Goal: Check status: Check status

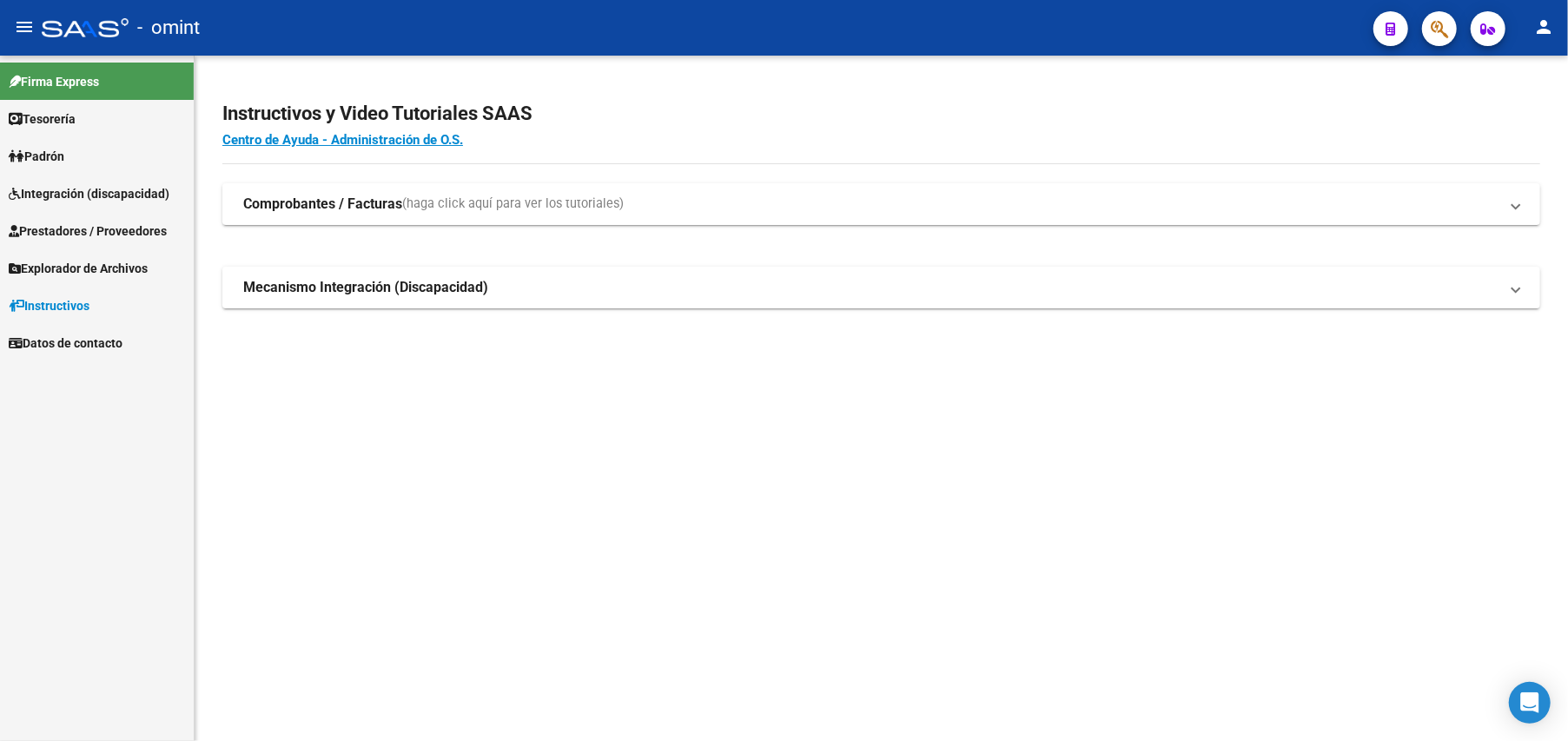
click at [59, 194] on span "Integración (discapacidad)" at bounding box center [88, 194] width 160 height 19
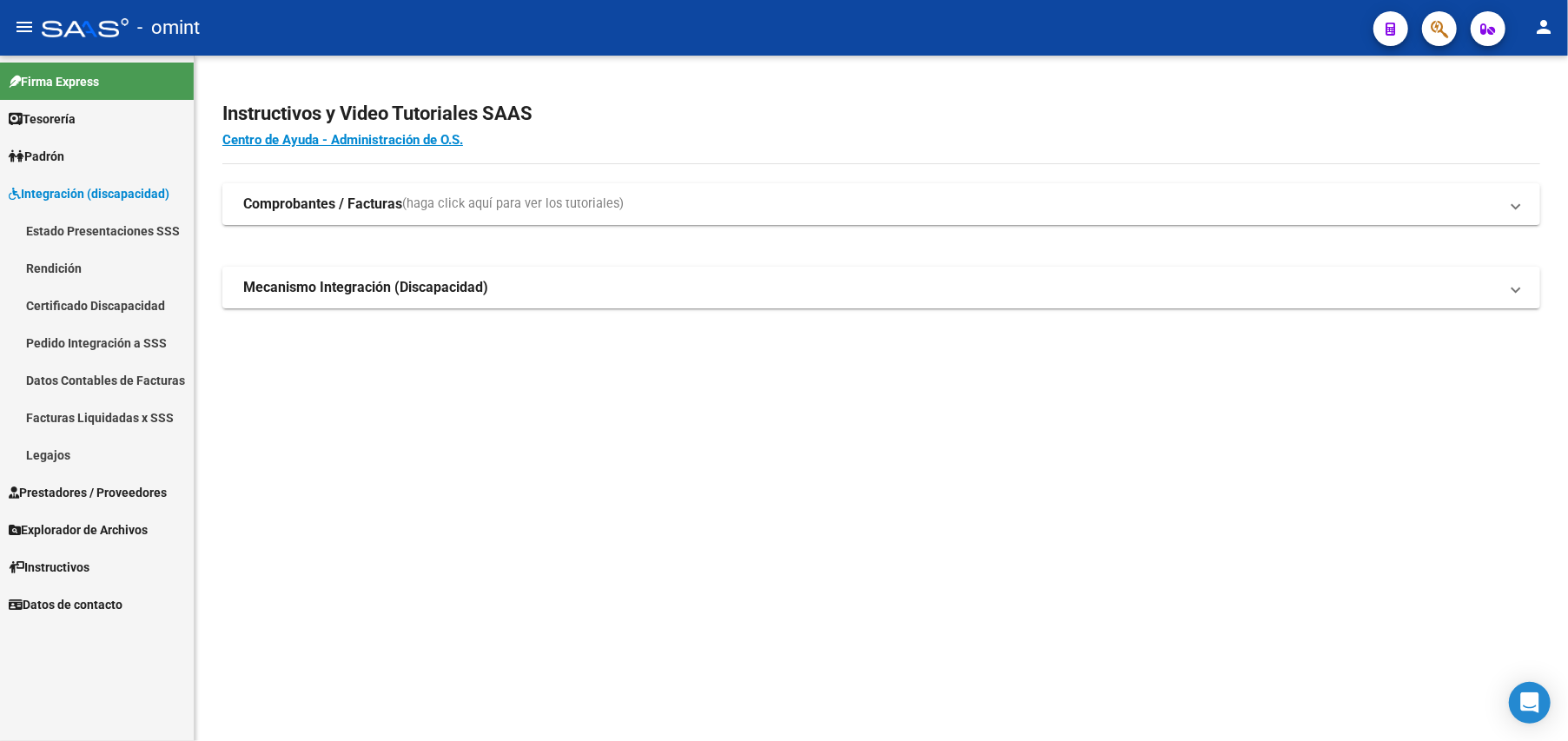
click at [53, 454] on link "Legajos" at bounding box center [96, 455] width 194 height 38
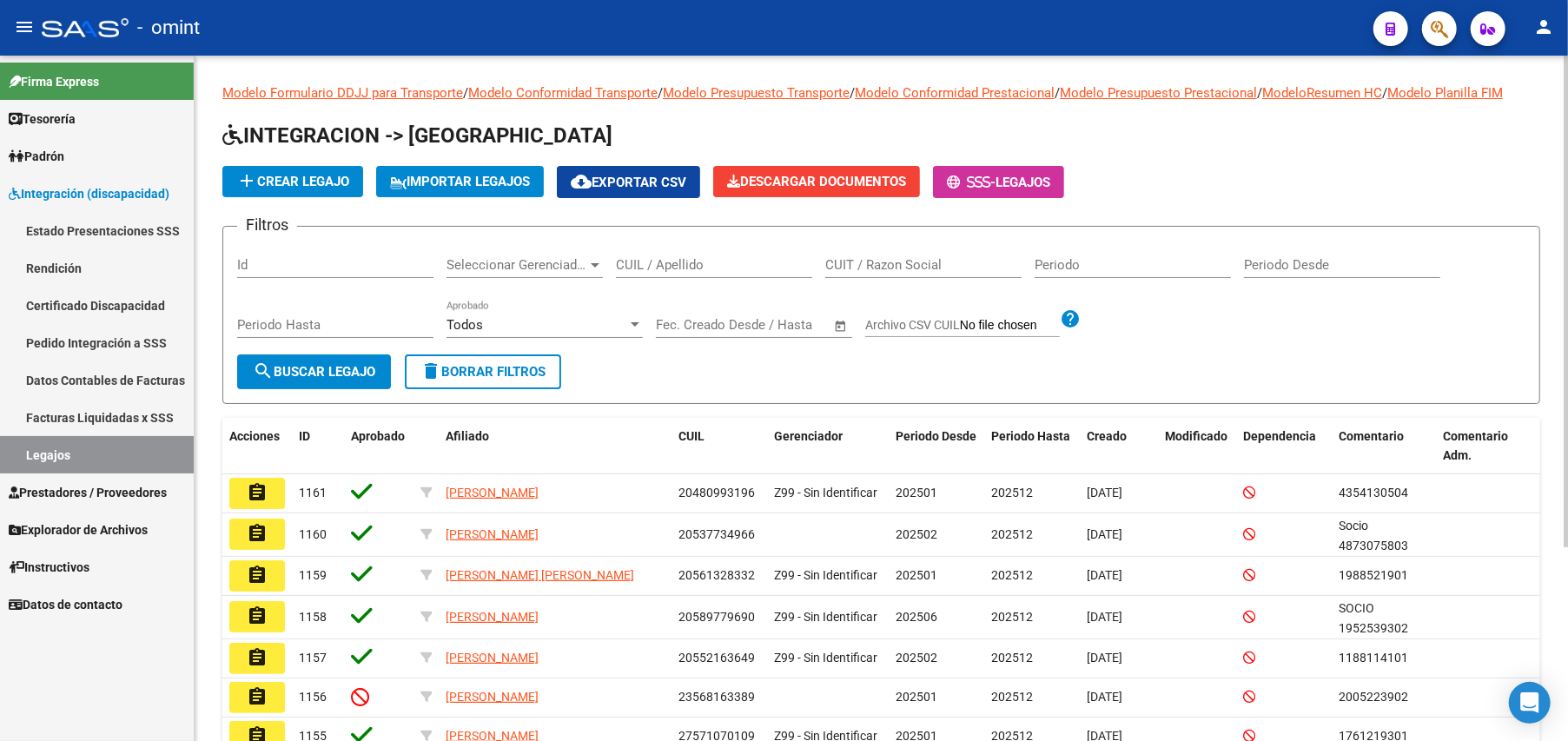
click at [723, 260] on input "CUIL / Apellido" at bounding box center [714, 265] width 196 height 16
paste input "20396049539"
type input "20396049539"
click at [330, 369] on span "search Buscar Legajo" at bounding box center [314, 371] width 123 height 16
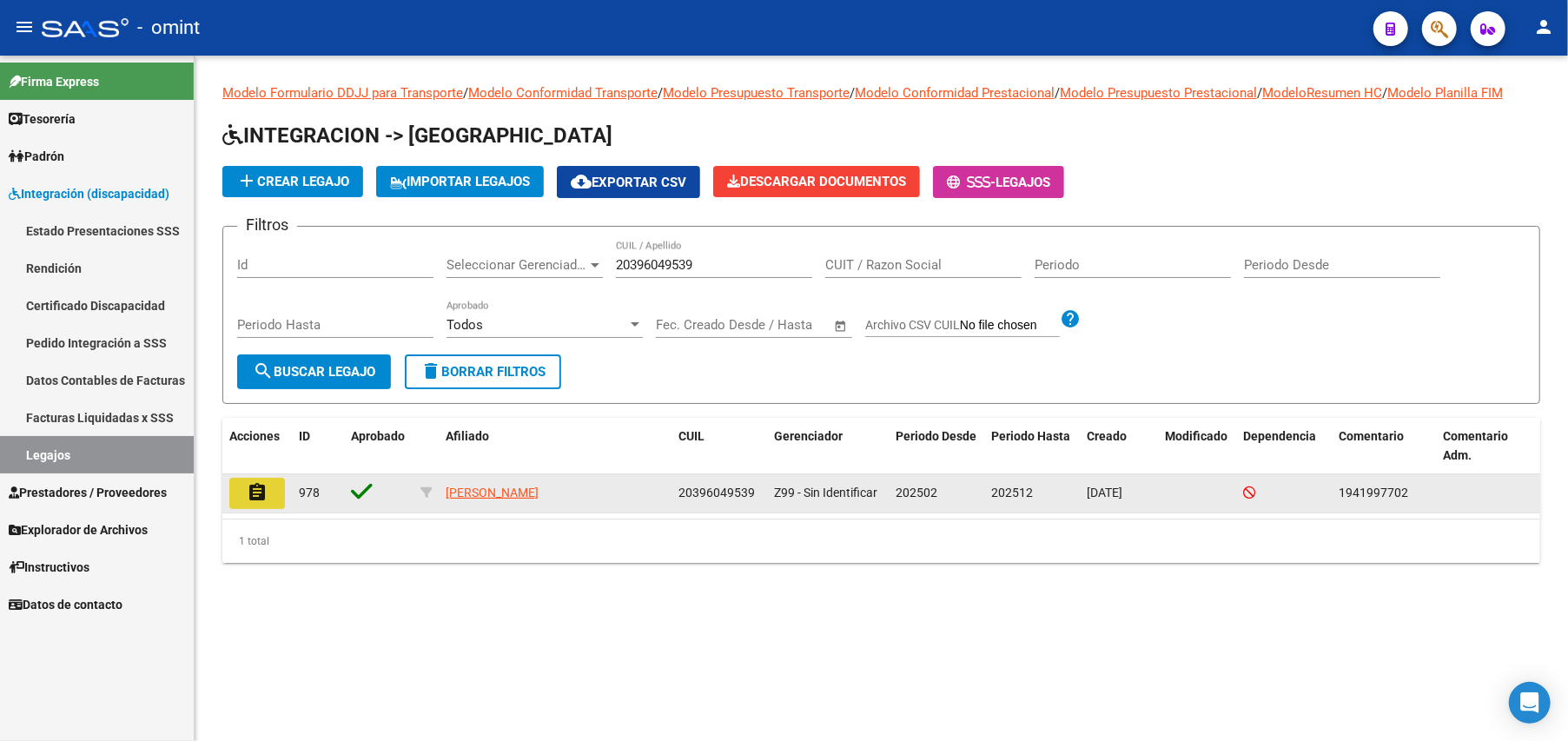
click at [248, 488] on mat-icon "assignment" at bounding box center [258, 492] width 21 height 21
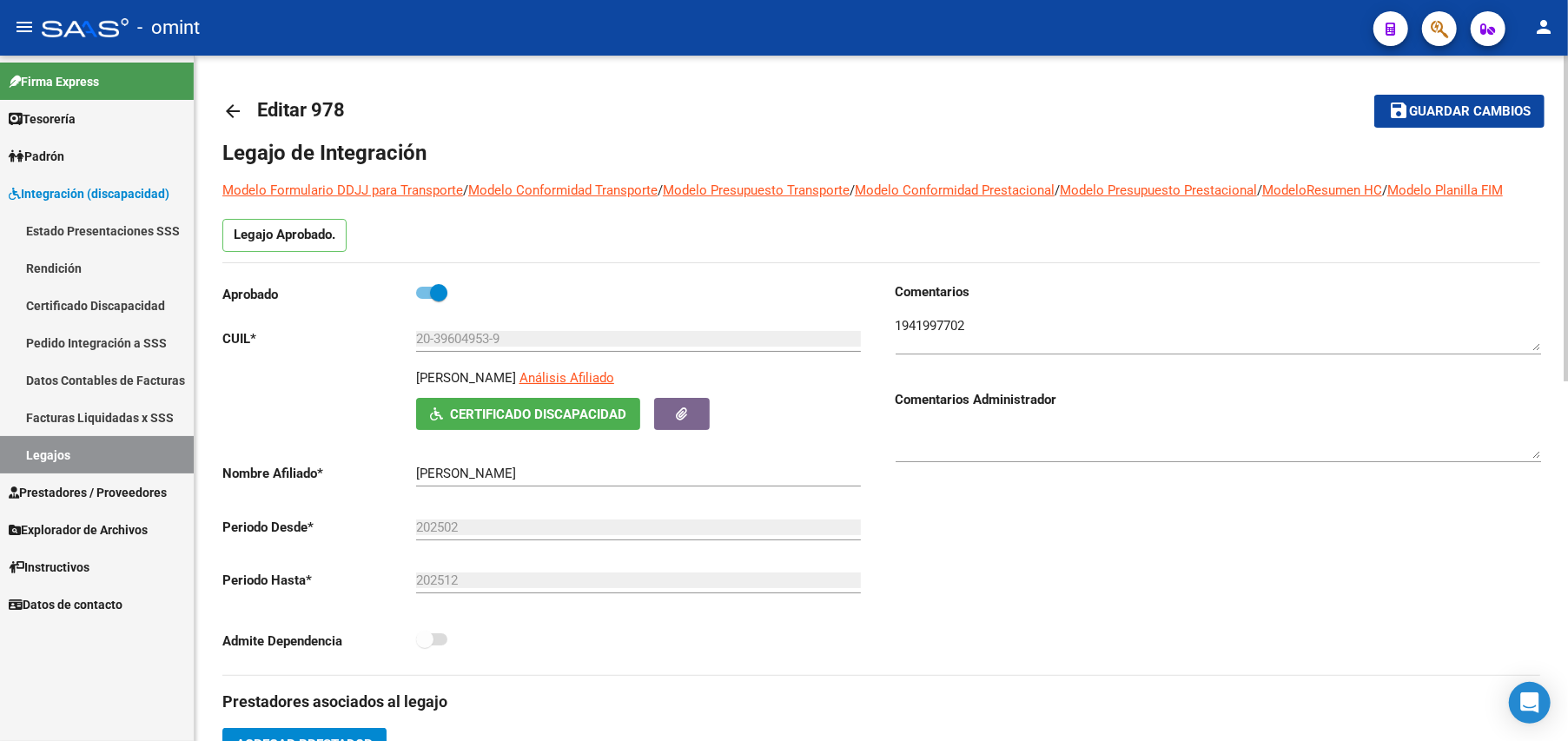
scroll to position [578, 0]
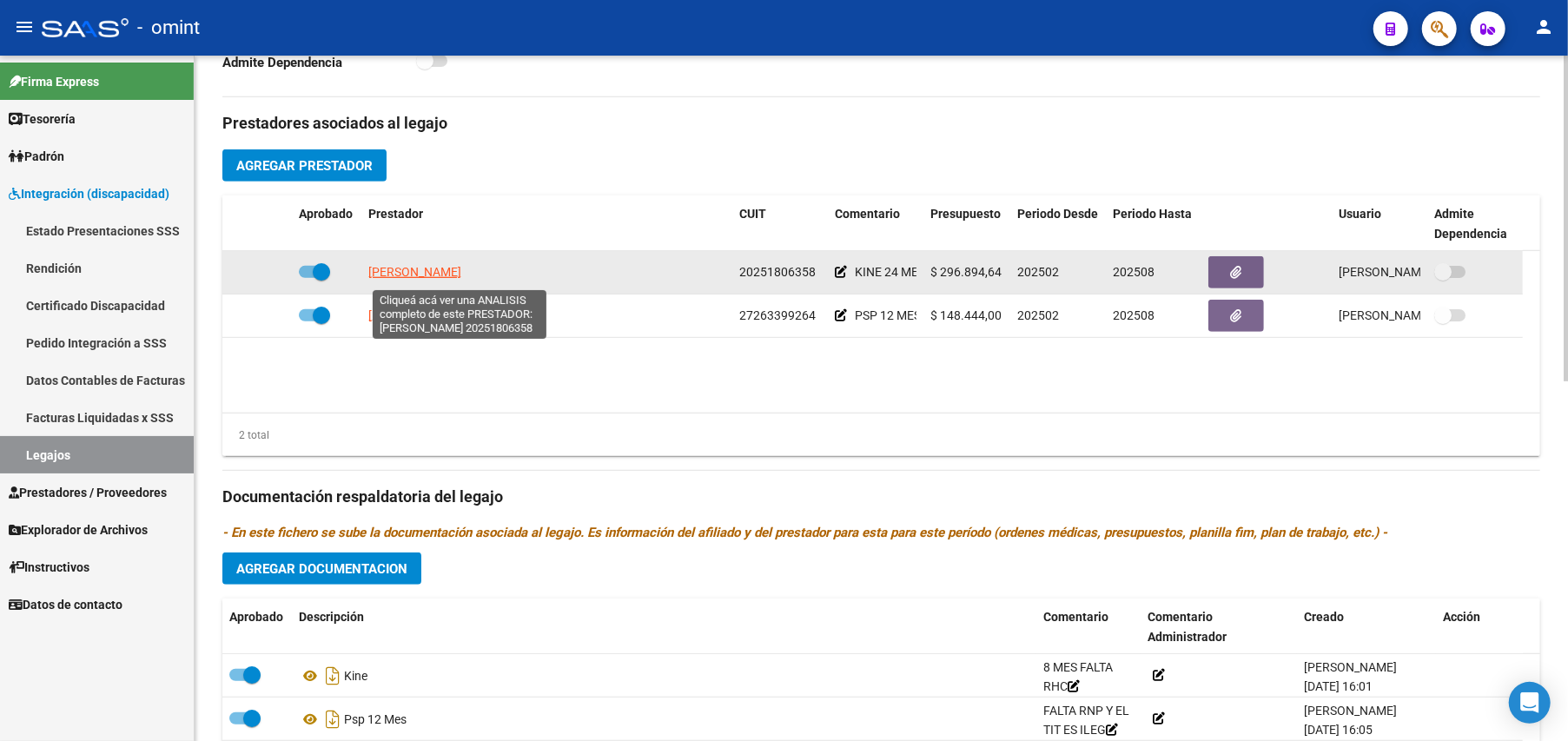
click at [436, 271] on span "[PERSON_NAME]" at bounding box center [414, 272] width 93 height 14
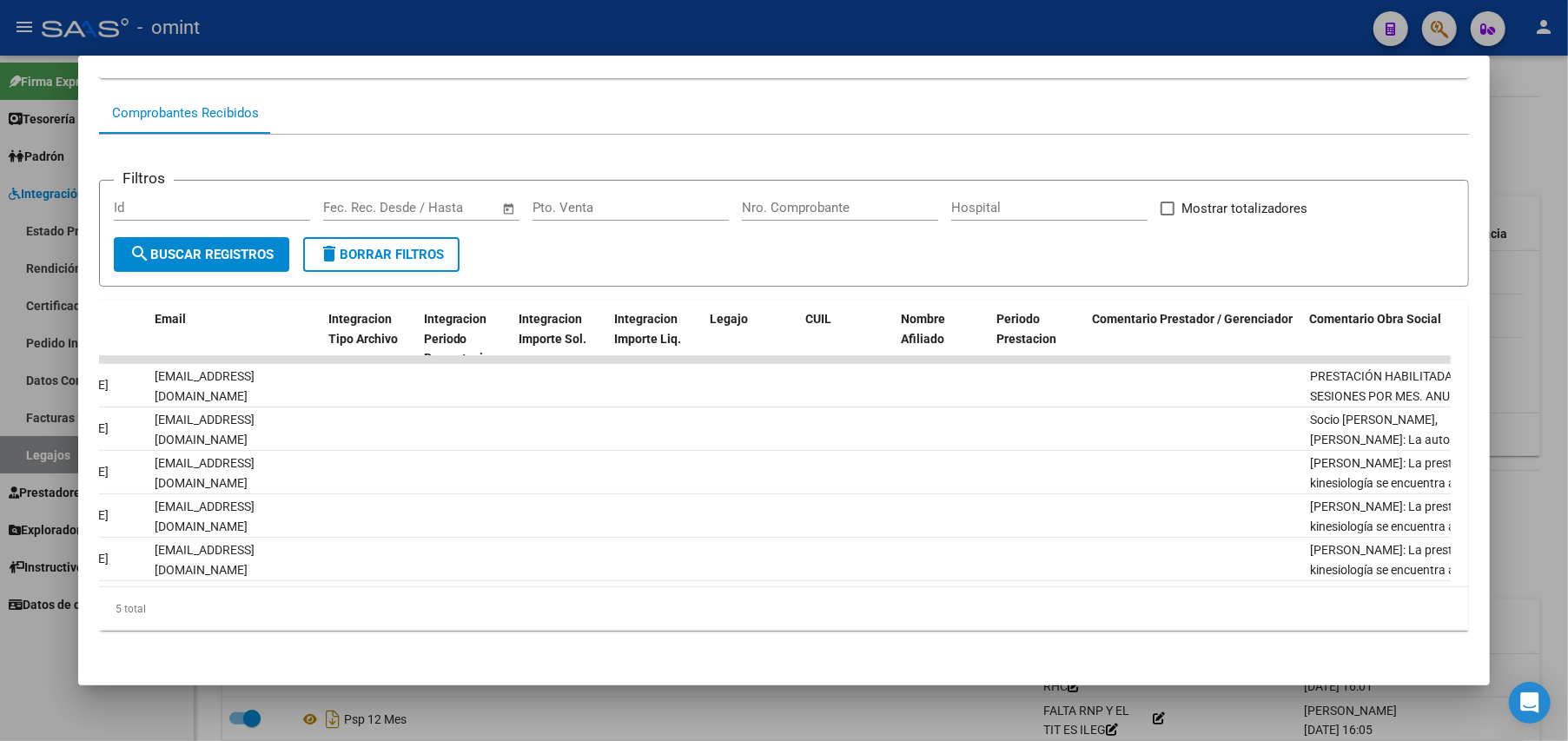
scroll to position [0, 2400]
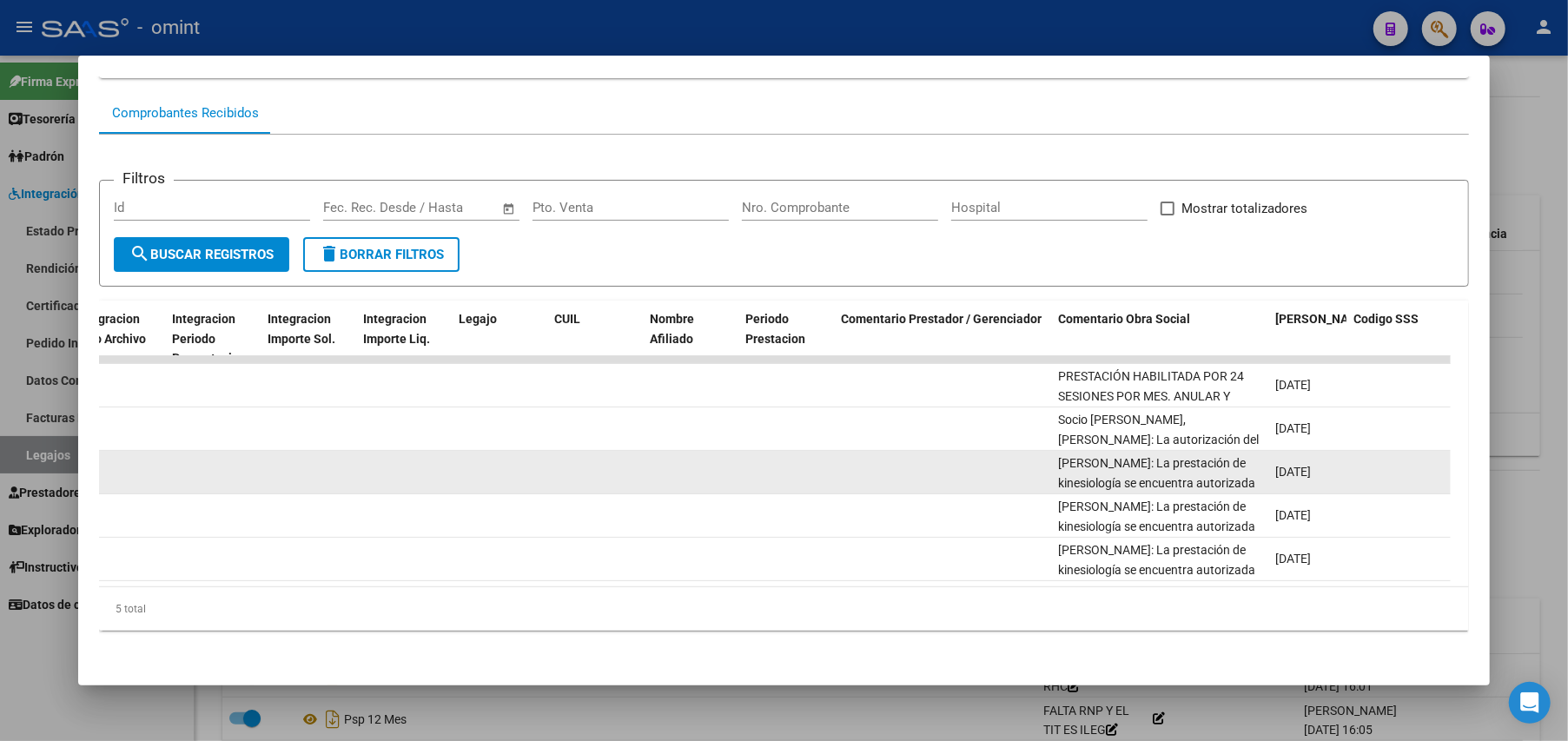
click at [1197, 467] on span "[PERSON_NAME]: La prestación de kinesiología se encuentra autorizada por 8 (och…" at bounding box center [1156, 523] width 197 height 133
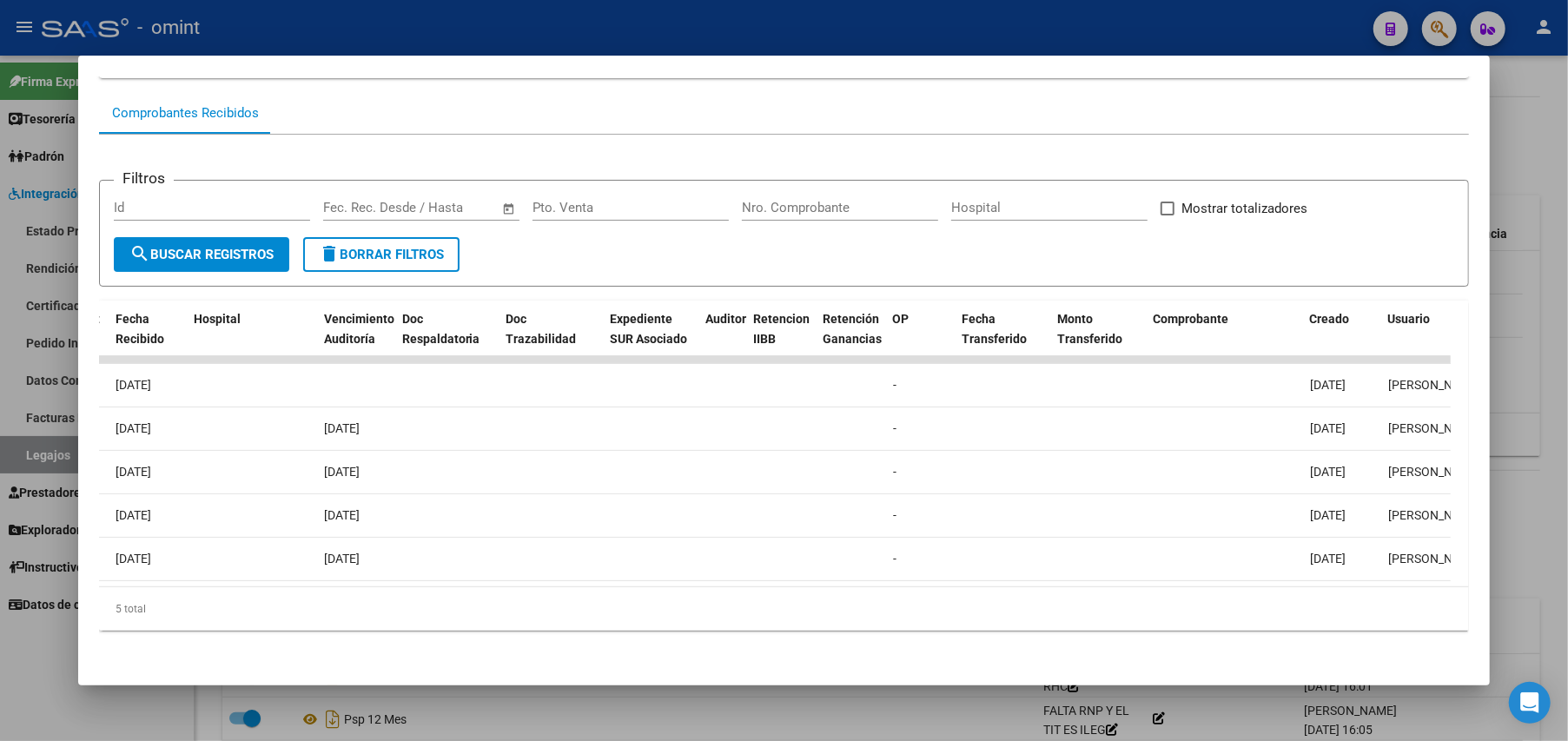
scroll to position [0, 754]
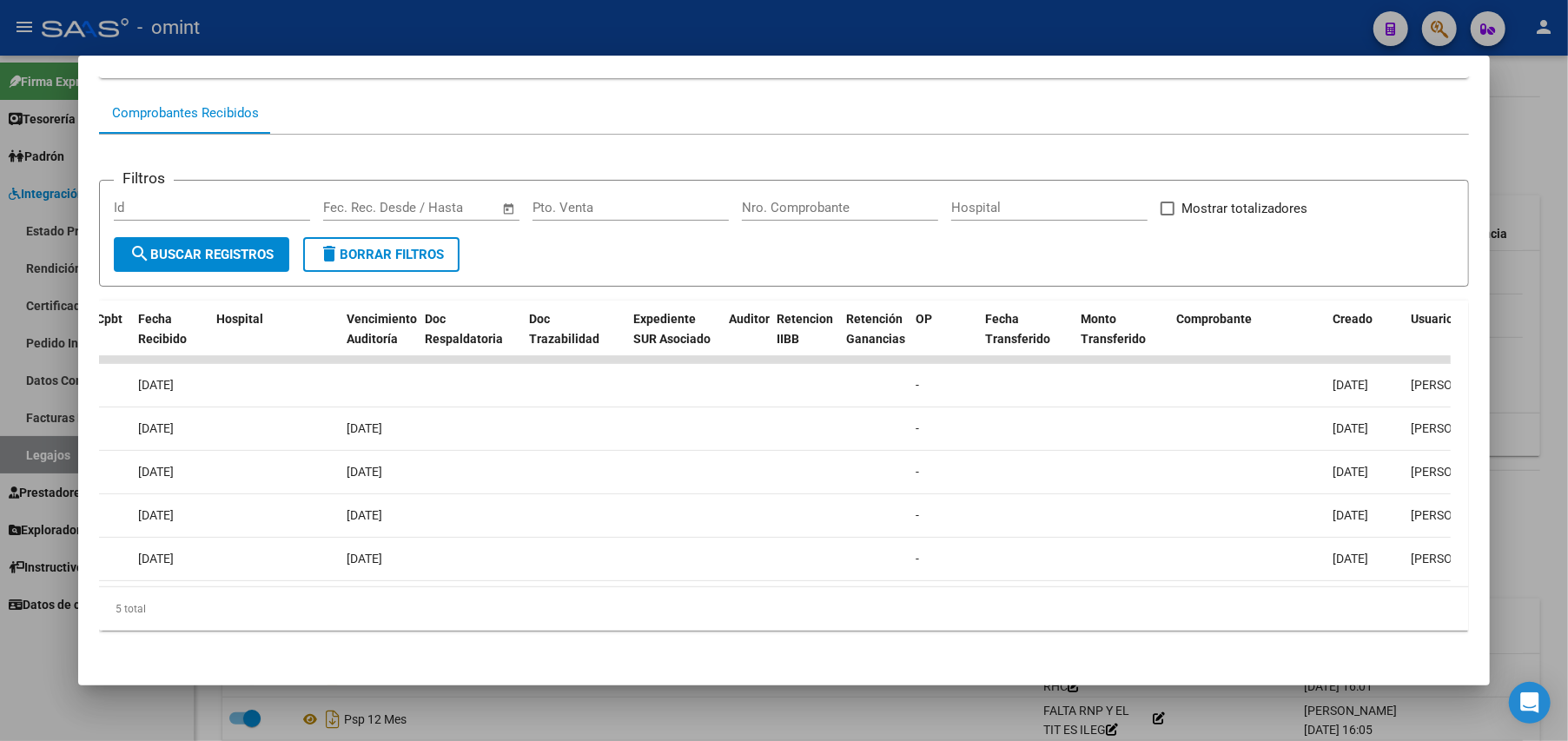
click at [1557, 140] on div at bounding box center [784, 370] width 1568 height 741
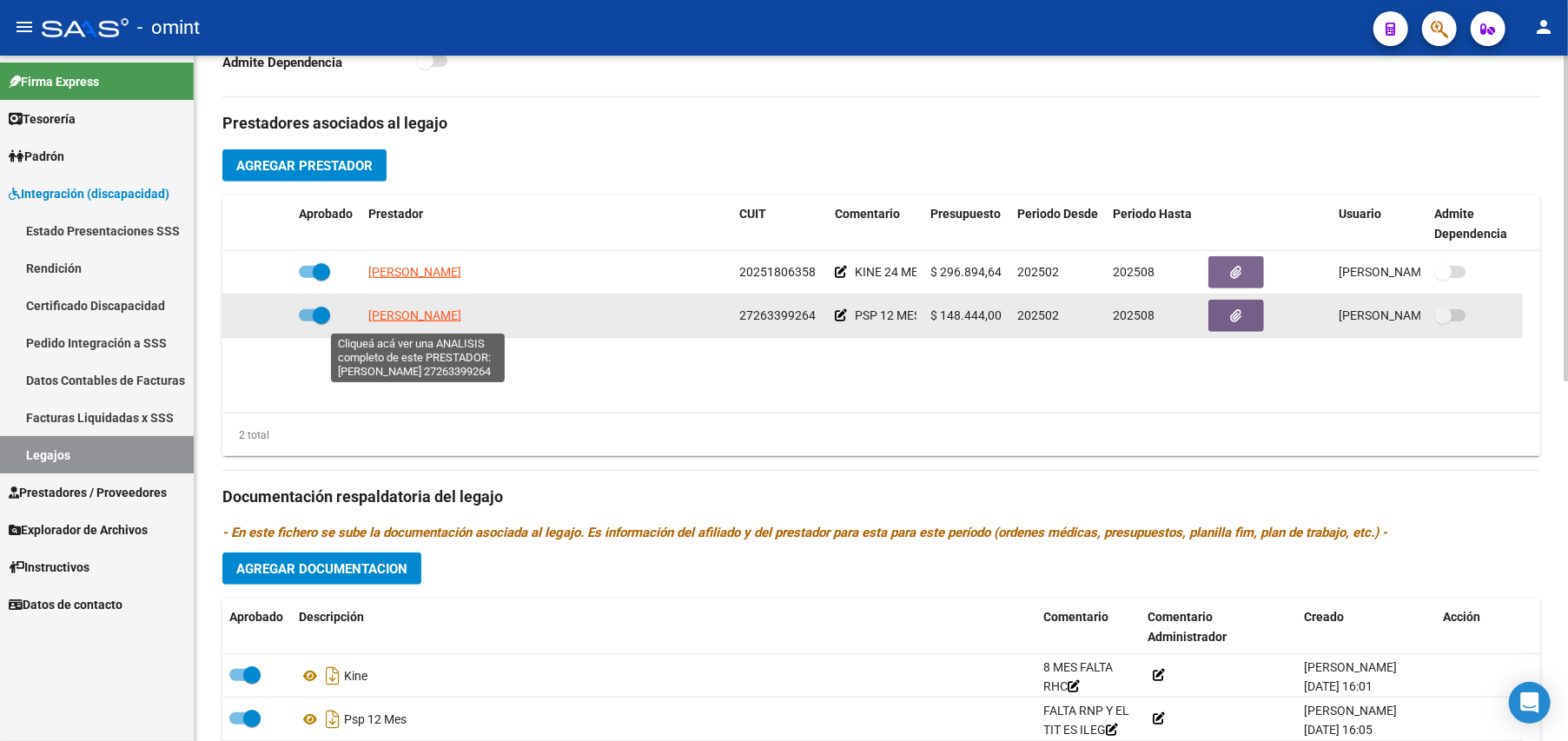
click at [422, 318] on span "[PERSON_NAME]" at bounding box center [414, 315] width 93 height 14
type textarea "27263399264"
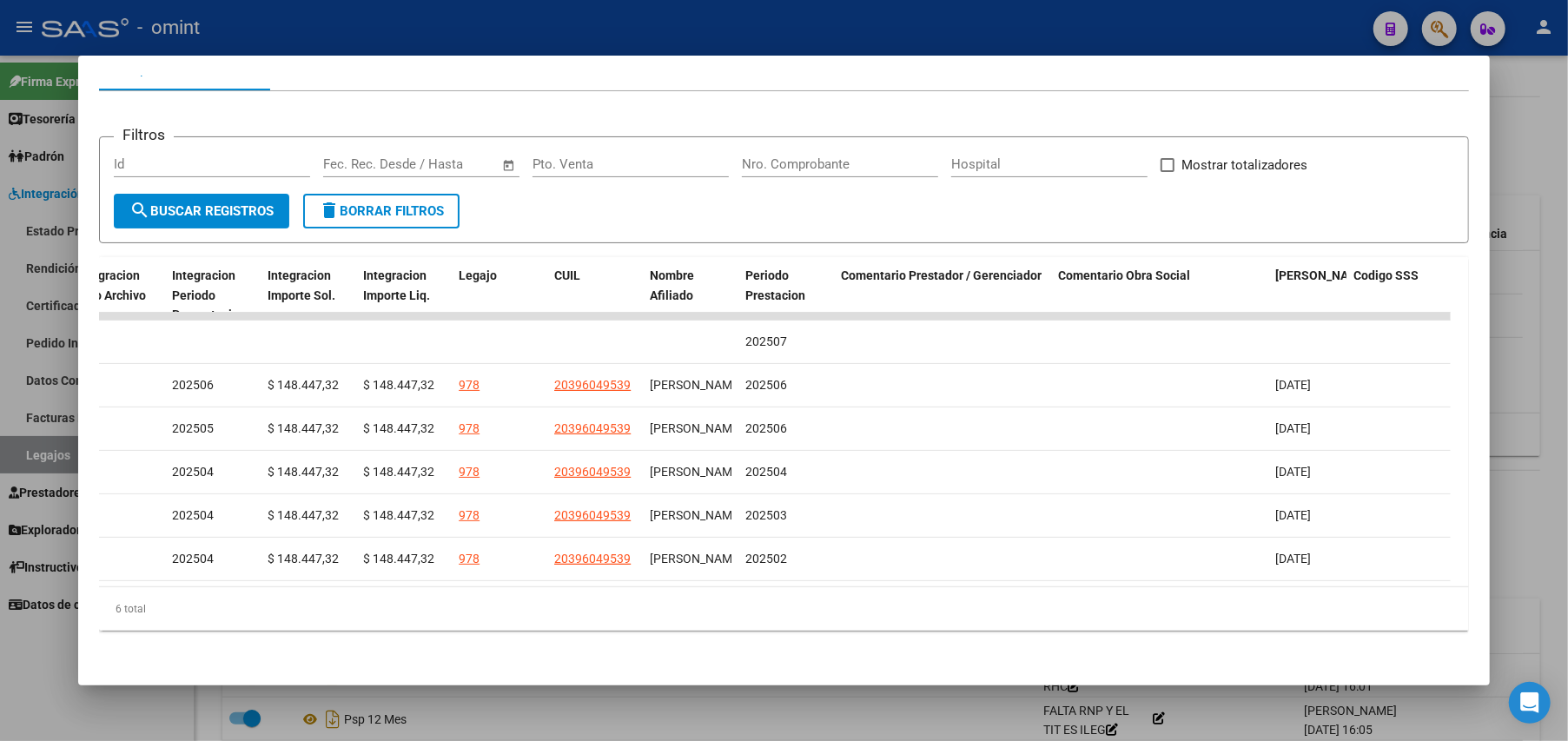
scroll to position [0, 0]
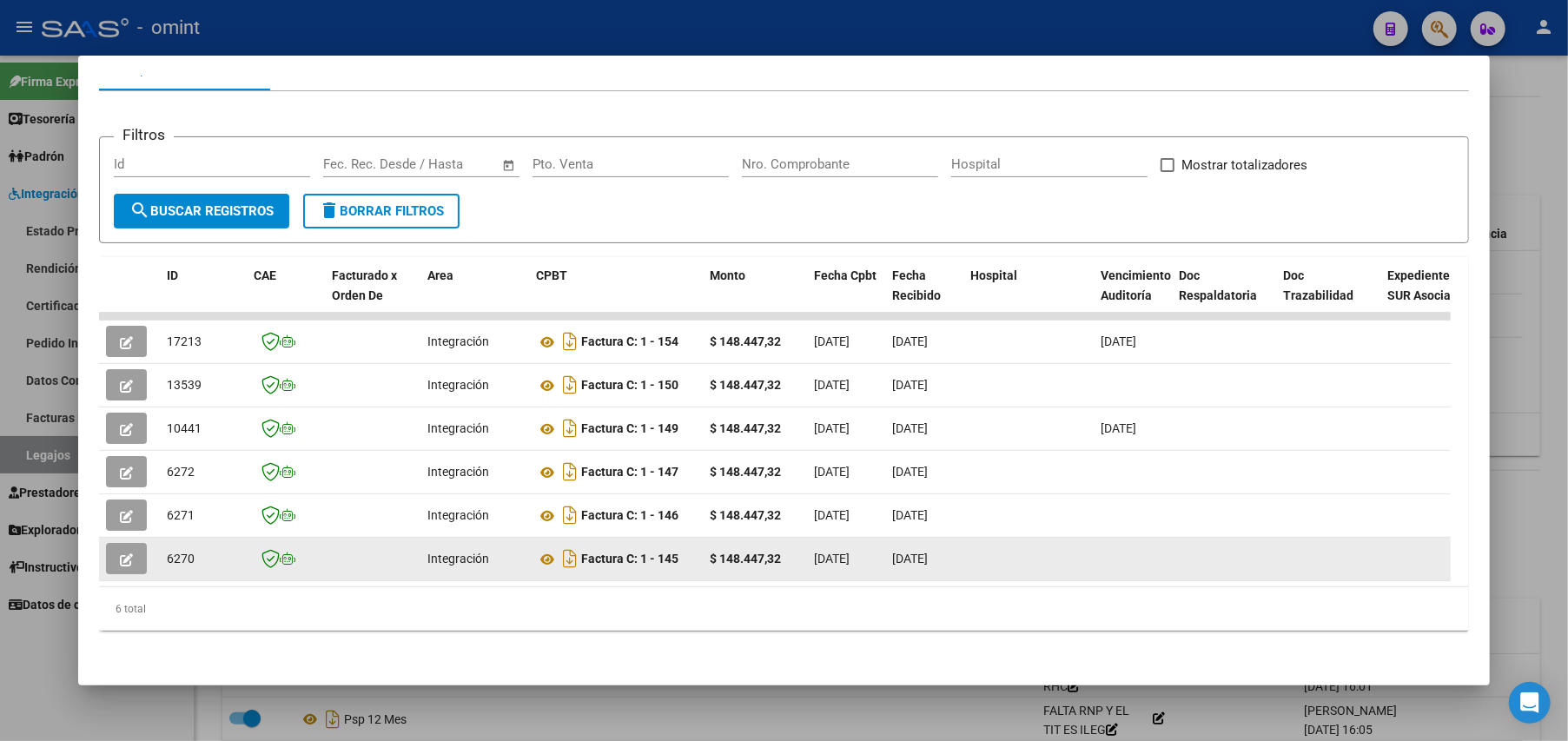
click at [120, 554] on icon "button" at bounding box center [126, 560] width 13 height 13
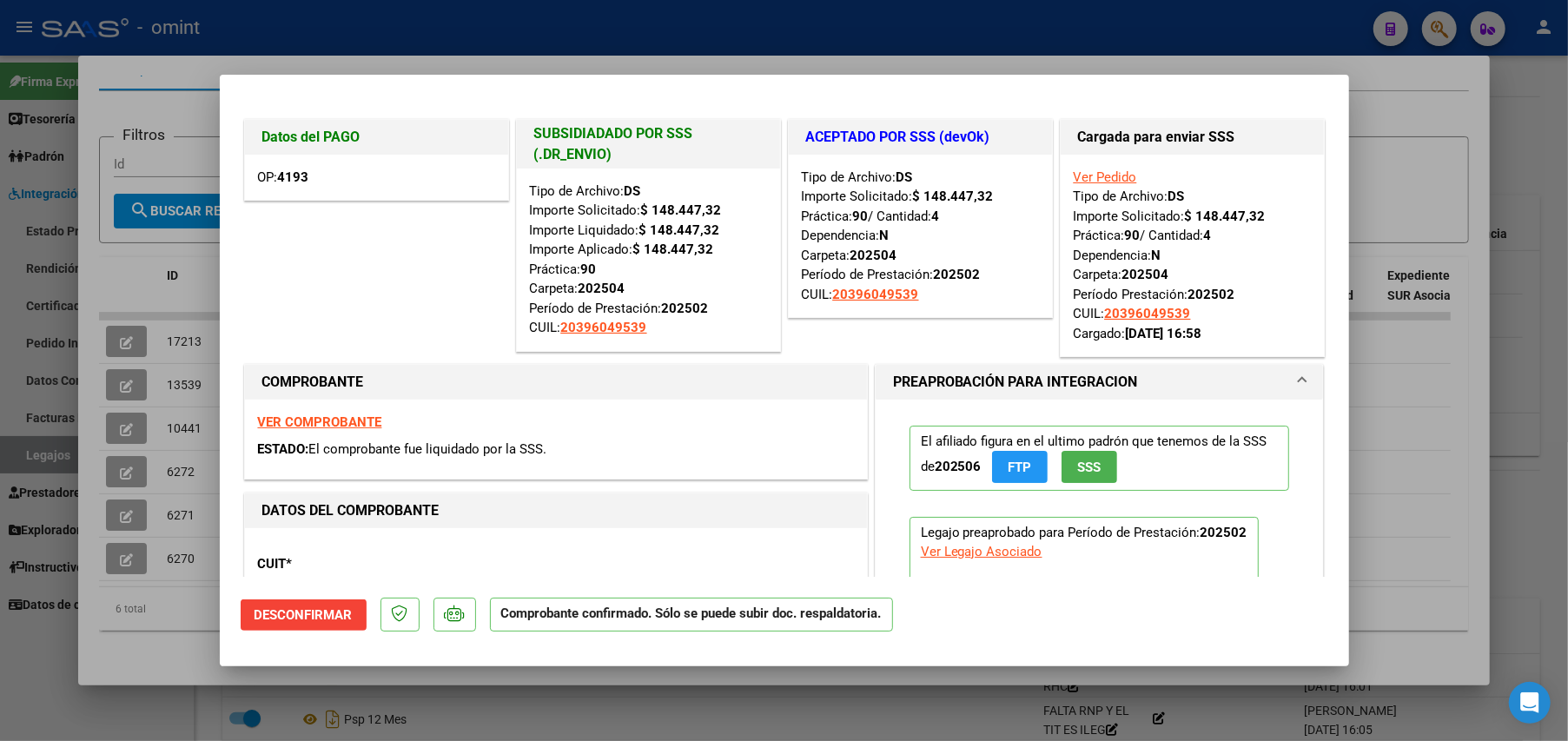
click at [1488, 143] on div at bounding box center [784, 370] width 1568 height 741
type input "$ 0,00"
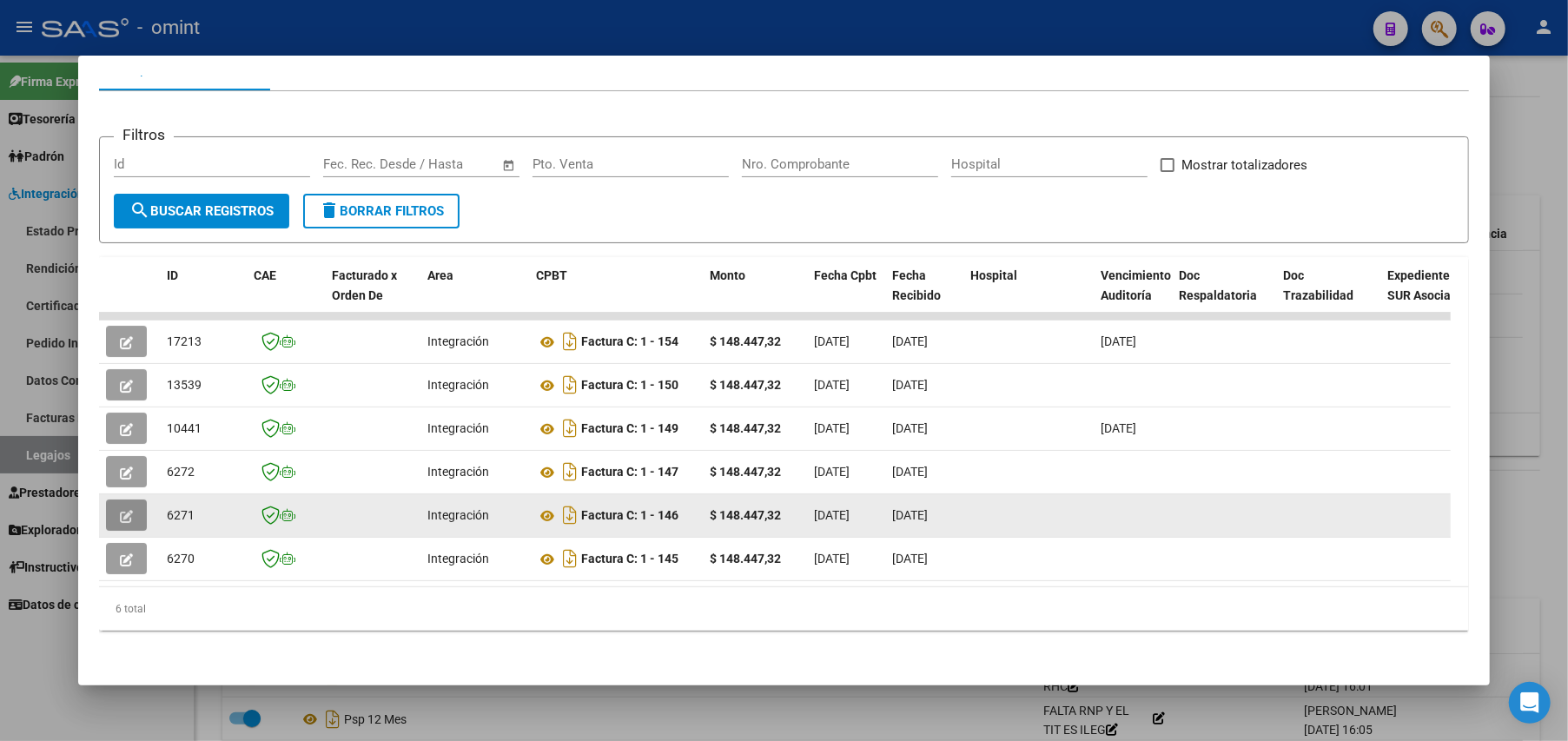
click at [115, 499] on button "button" at bounding box center [126, 515] width 41 height 32
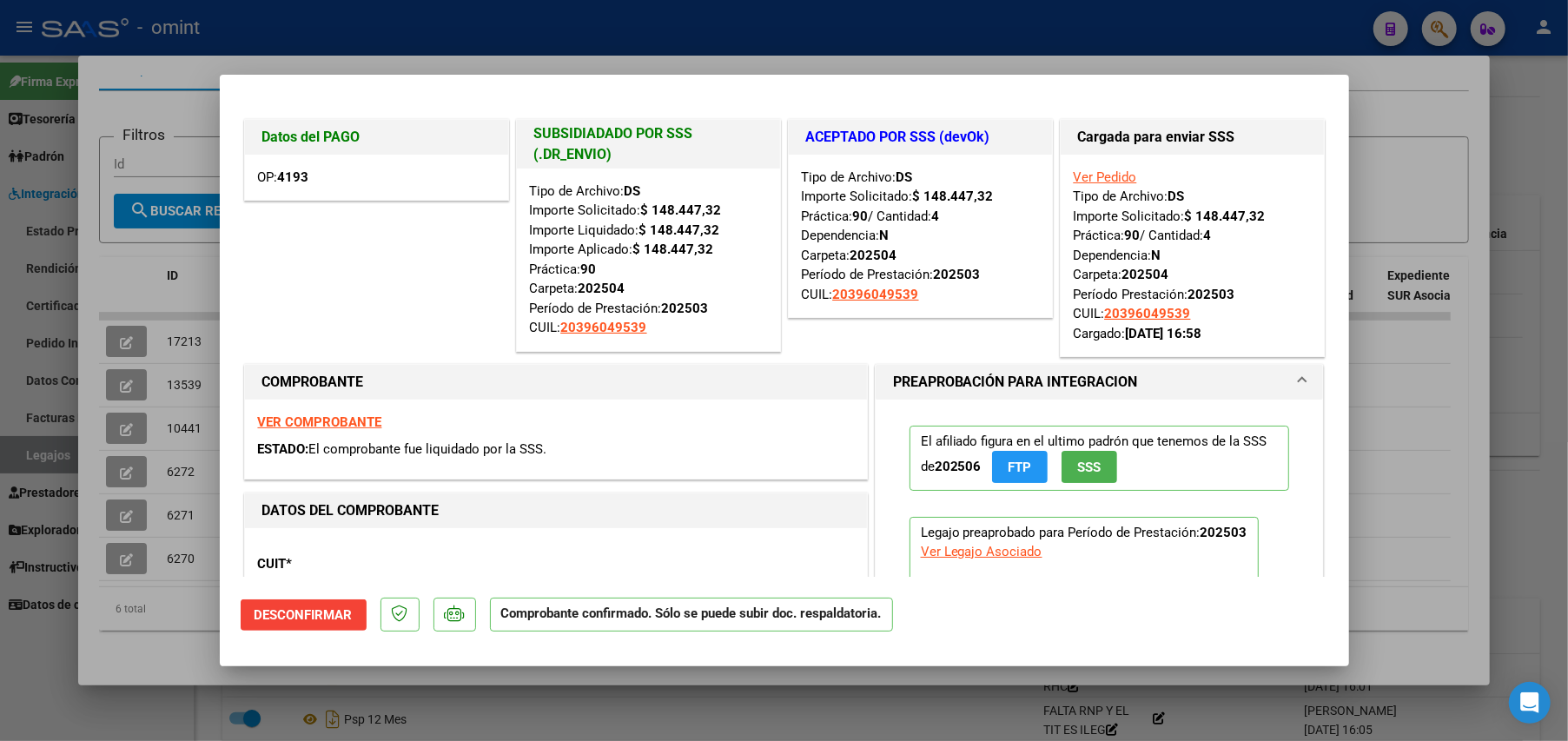
click at [1446, 138] on div at bounding box center [784, 370] width 1568 height 741
type input "$ 0,00"
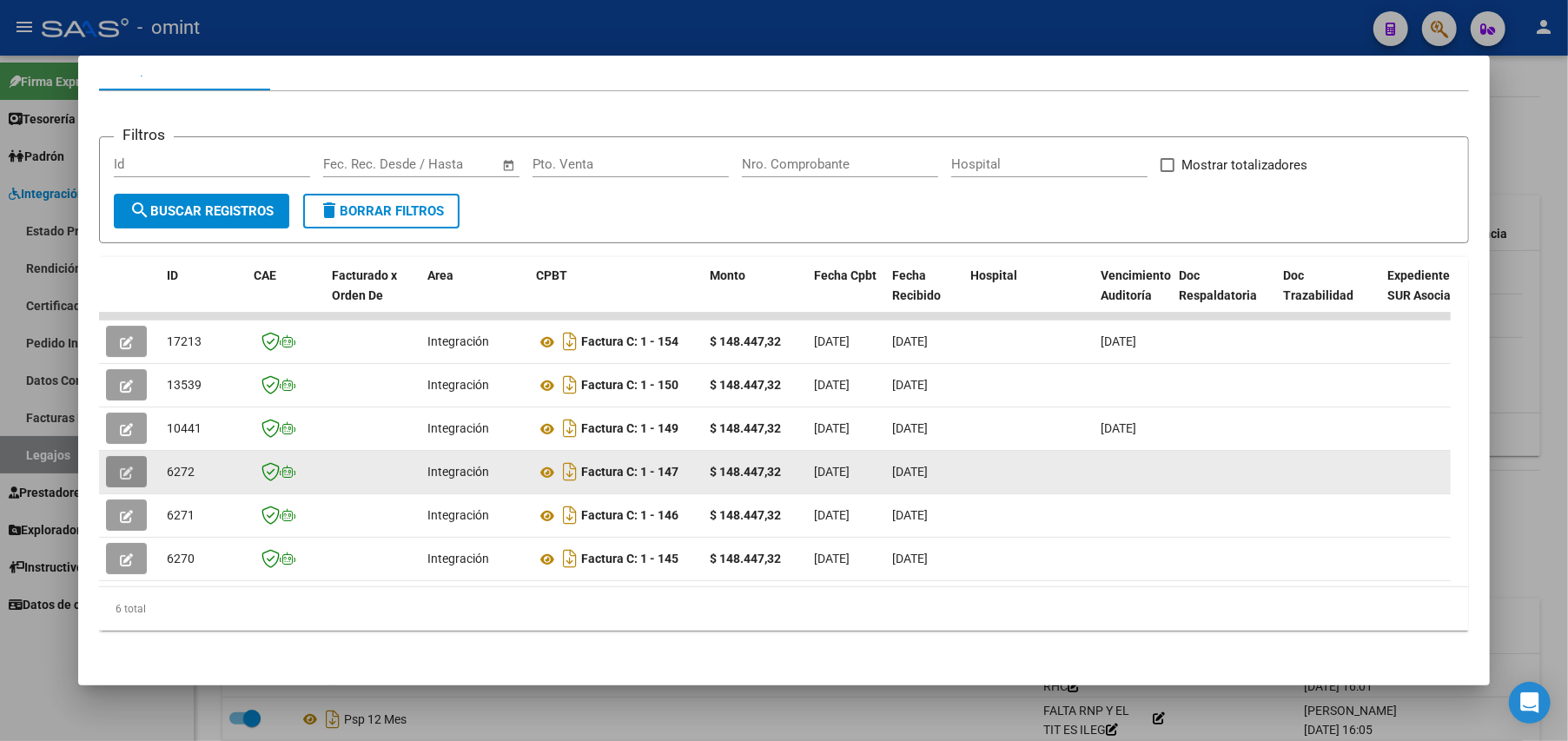
click at [125, 466] on icon "button" at bounding box center [126, 472] width 13 height 13
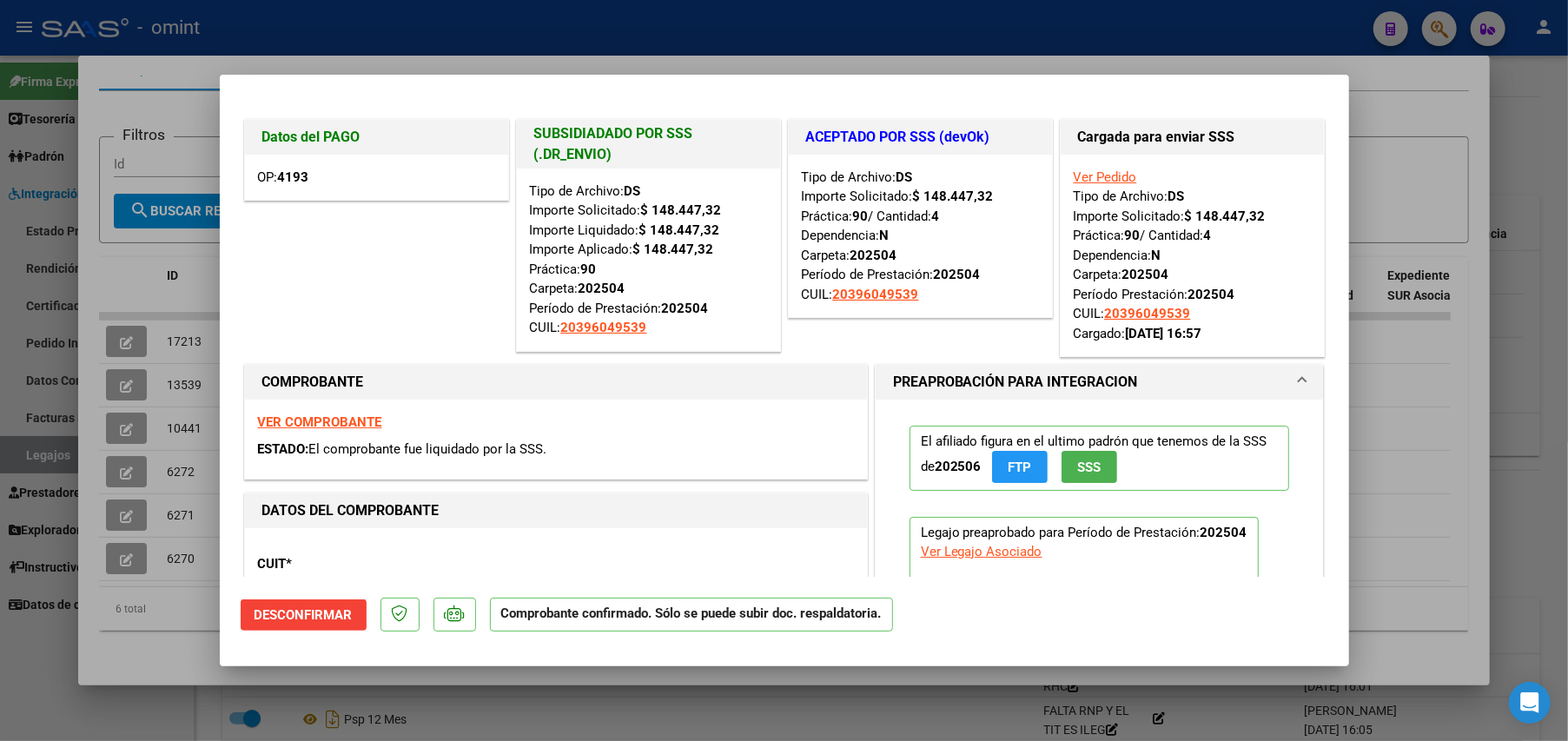
click at [1565, 165] on div at bounding box center [784, 370] width 1568 height 741
type input "$ 0,00"
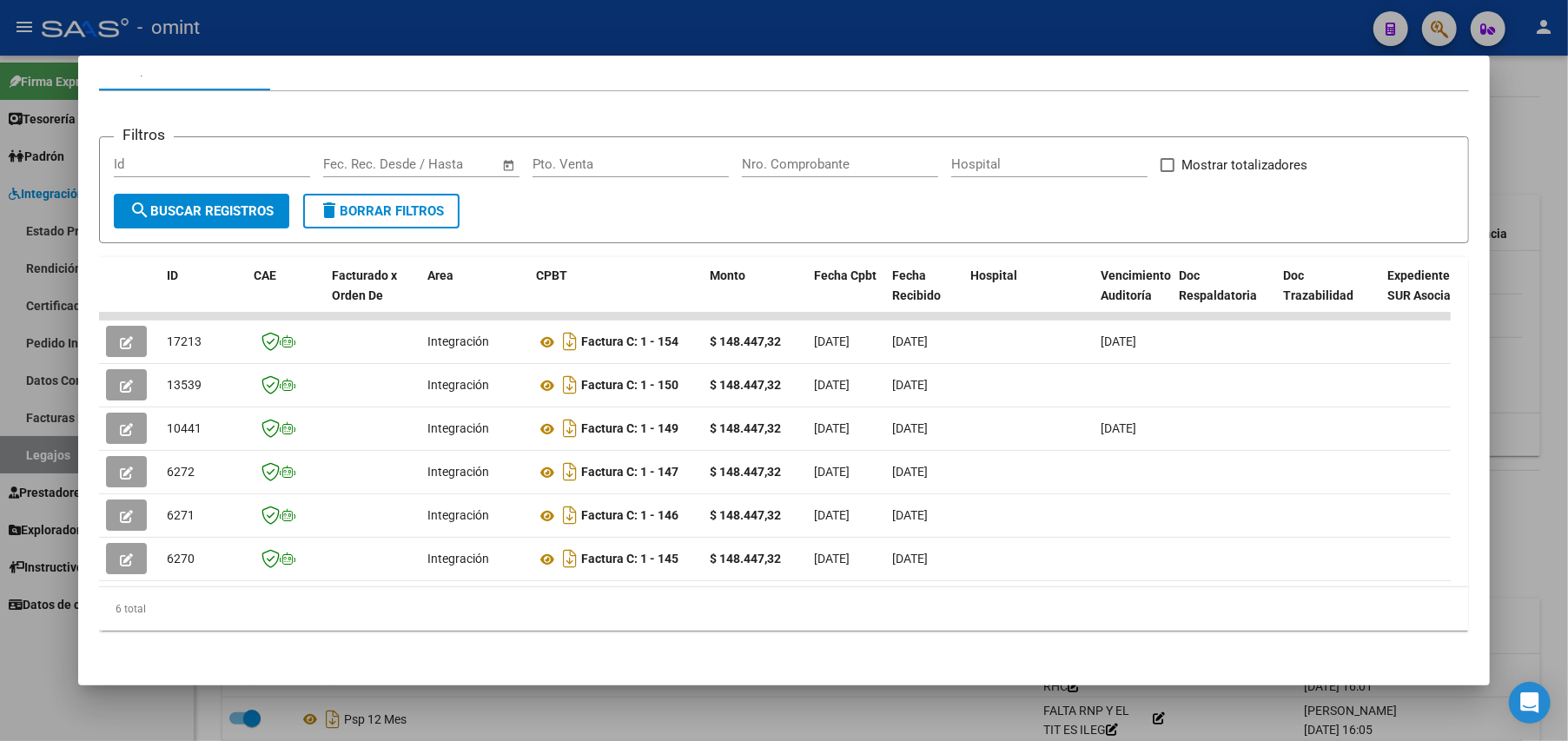
click at [1518, 472] on div at bounding box center [784, 370] width 1568 height 741
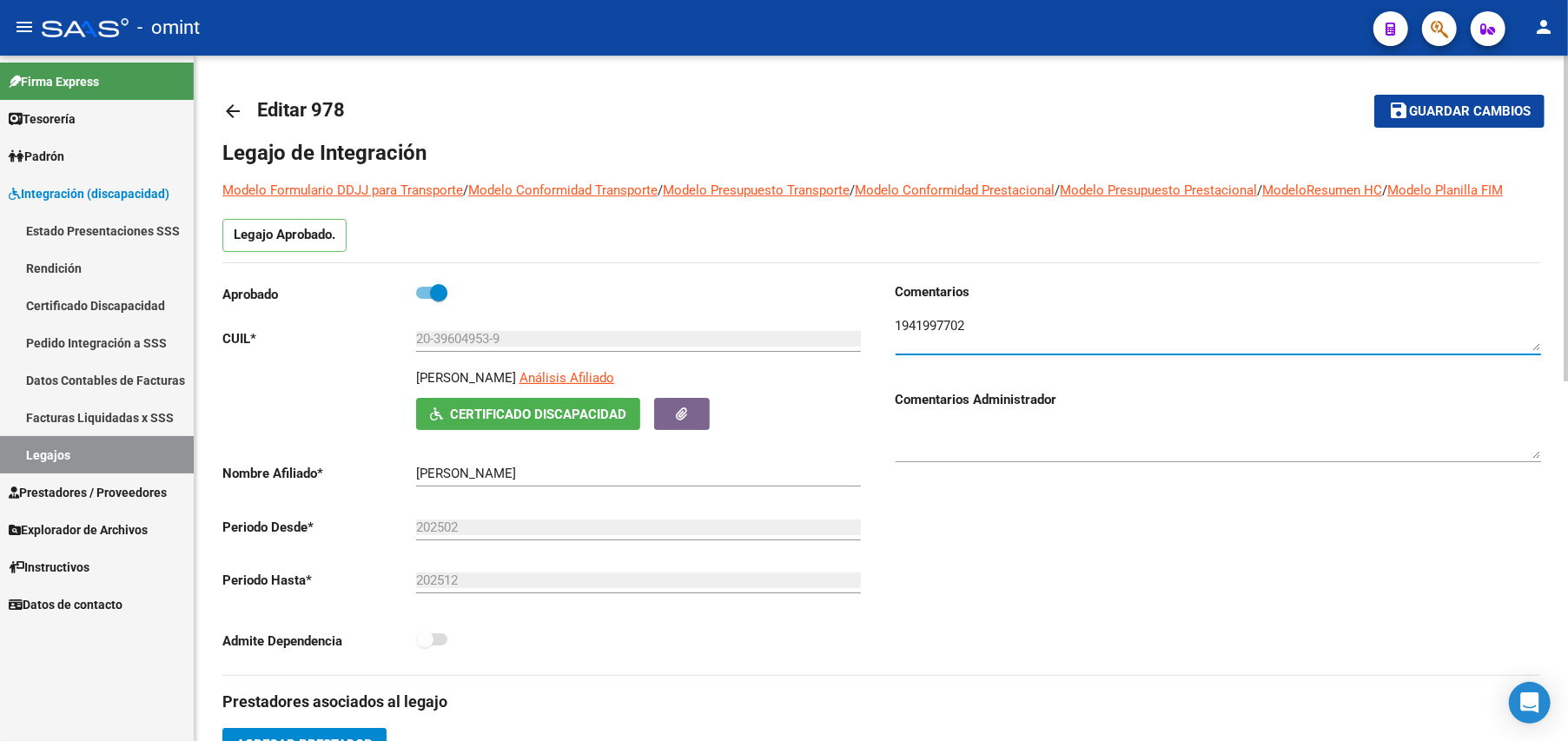
drag, startPoint x: 991, startPoint y: 328, endPoint x: 887, endPoint y: 318, distance: 104.5
click at [887, 318] on div "Comentarios Comentarios Administrador" at bounding box center [1211, 478] width 660 height 392
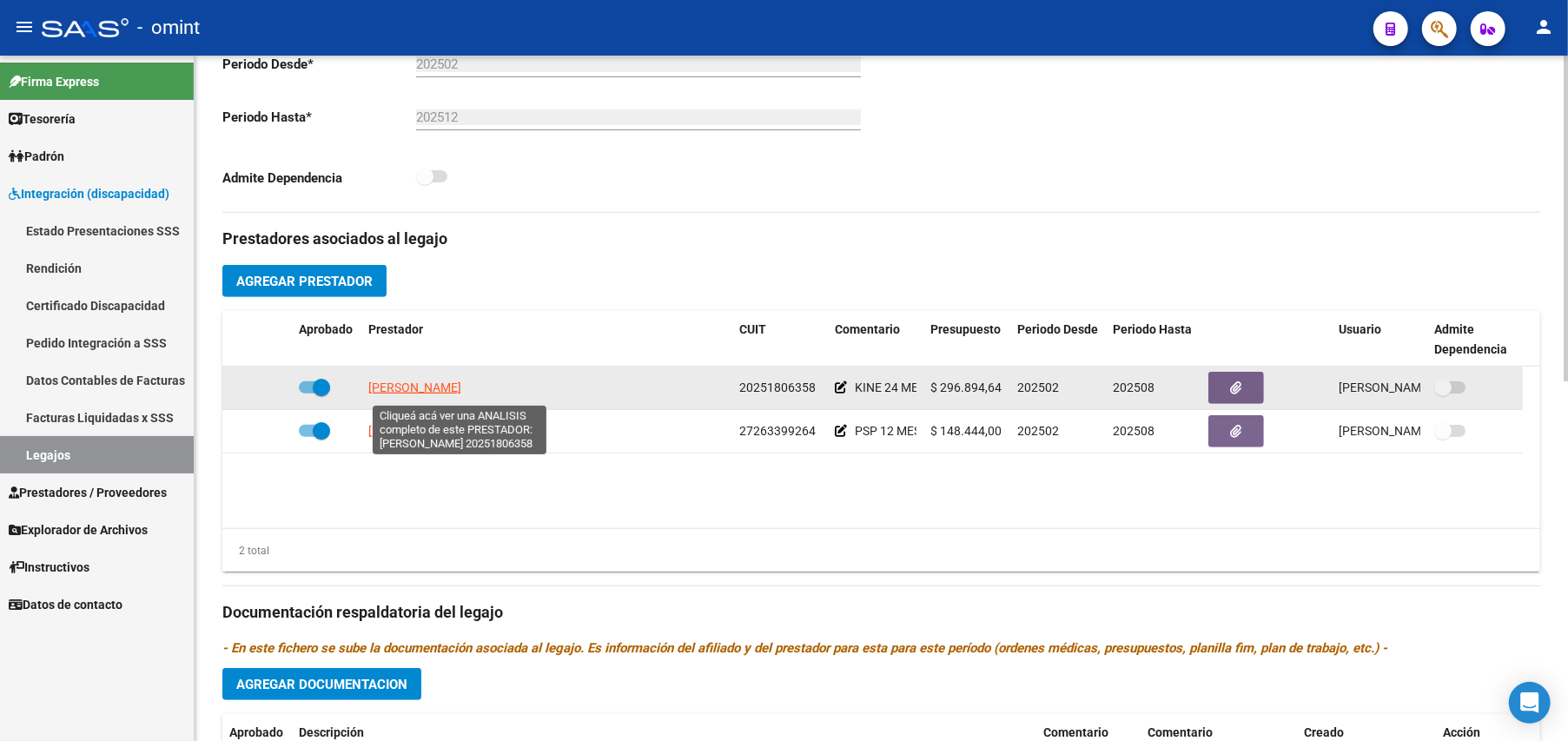
click at [461, 389] on span "[PERSON_NAME]" at bounding box center [414, 387] width 93 height 14
type textarea "20251806358"
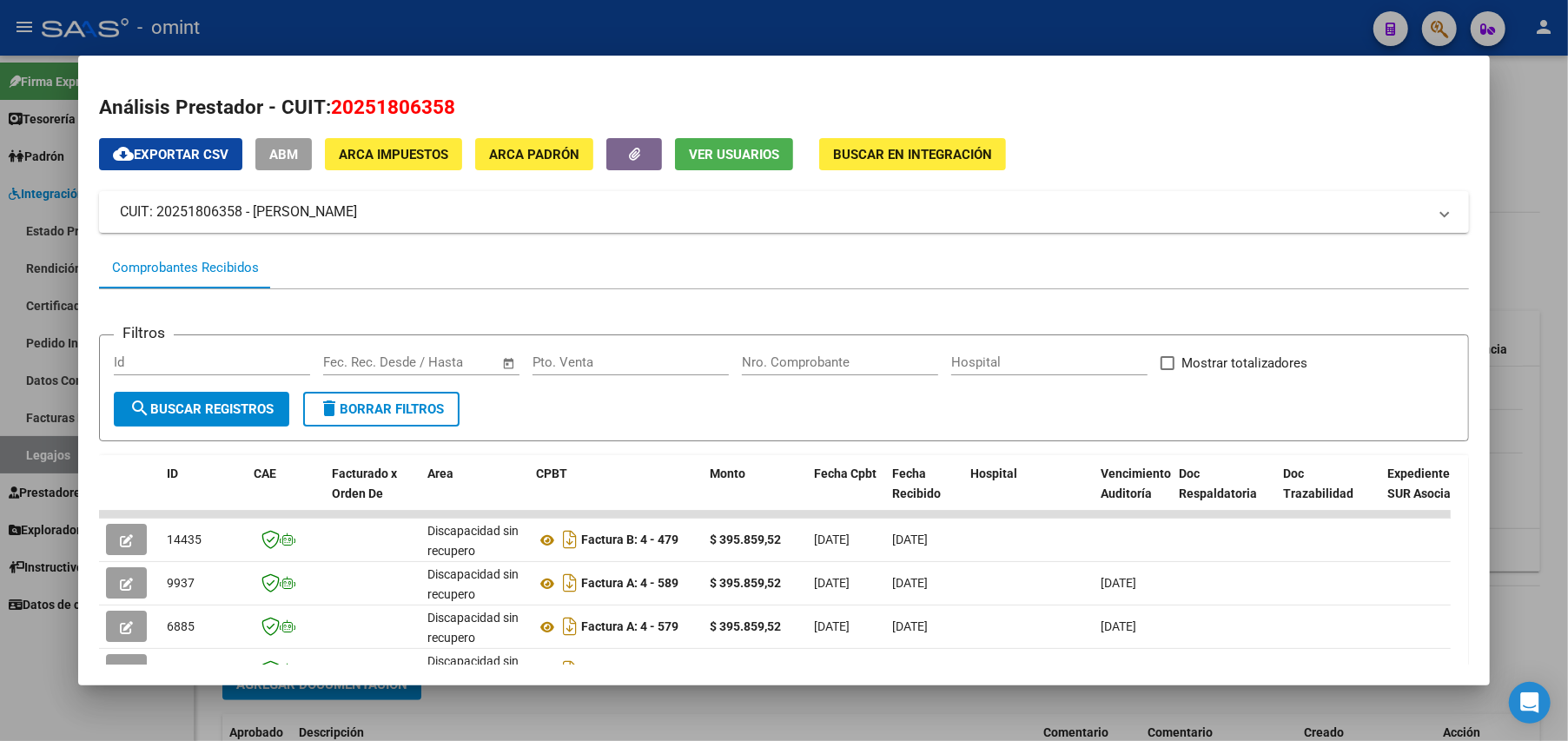
scroll to position [172, 0]
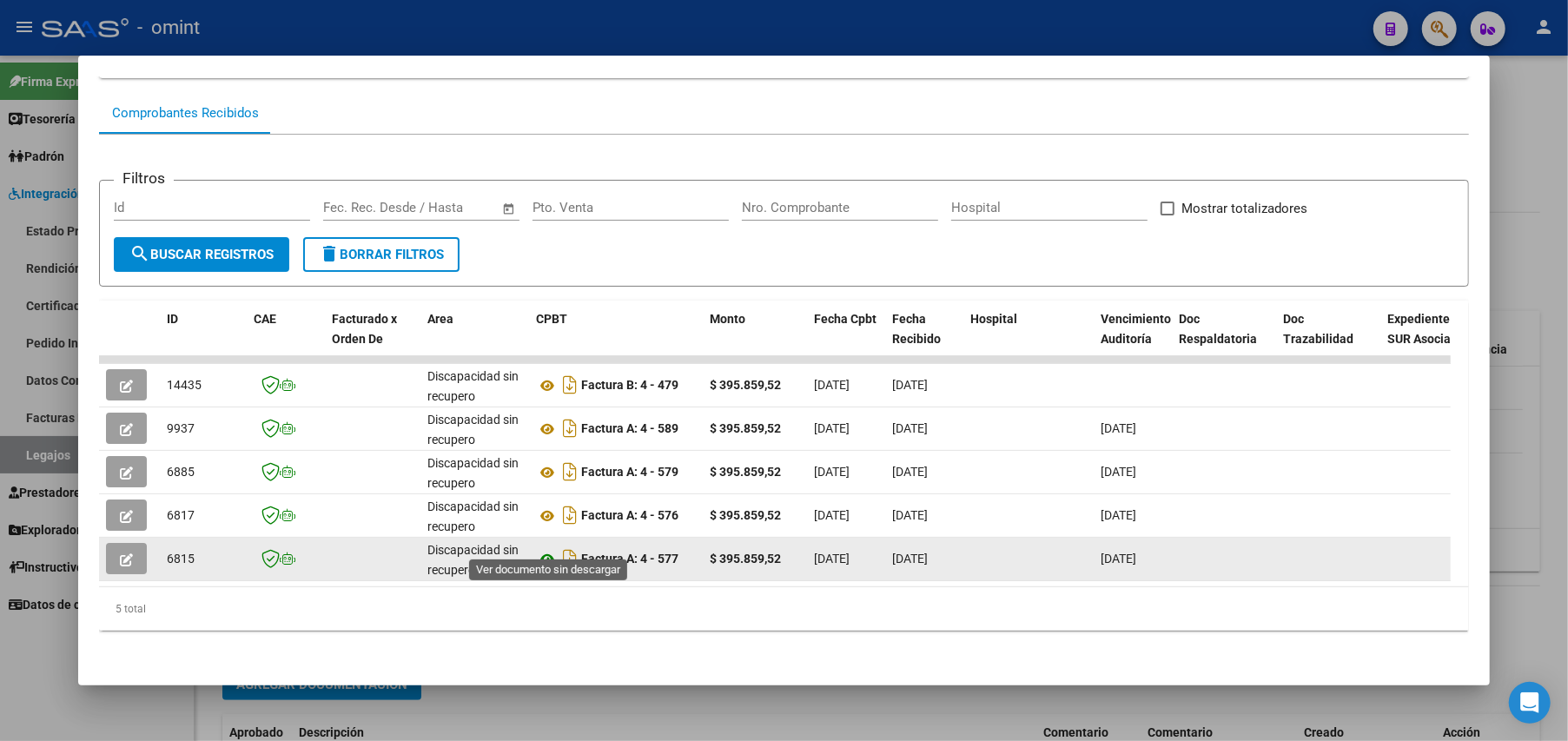
click at [547, 549] on icon at bounding box center [547, 560] width 23 height 21
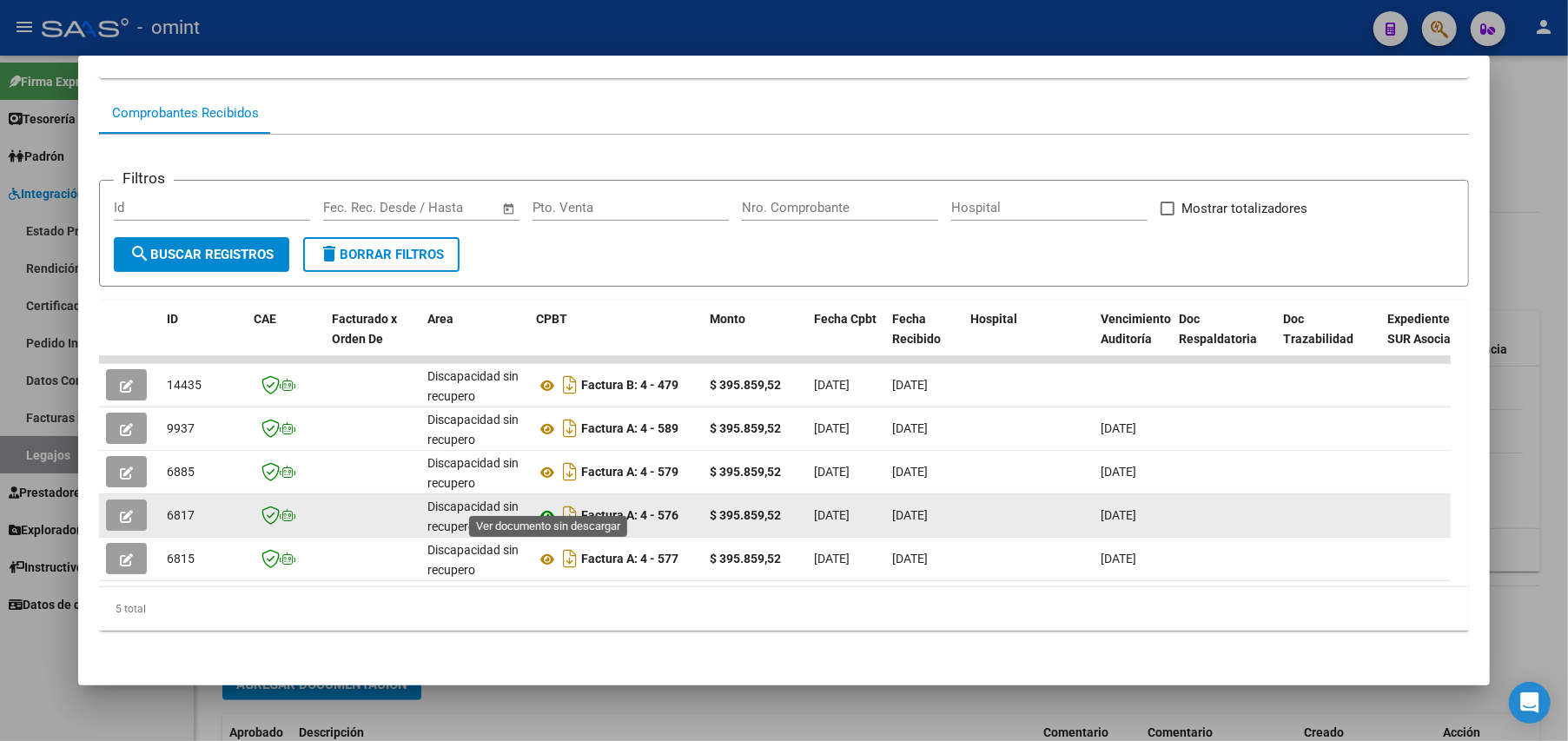
click at [547, 505] on icon at bounding box center [547, 516] width 23 height 21
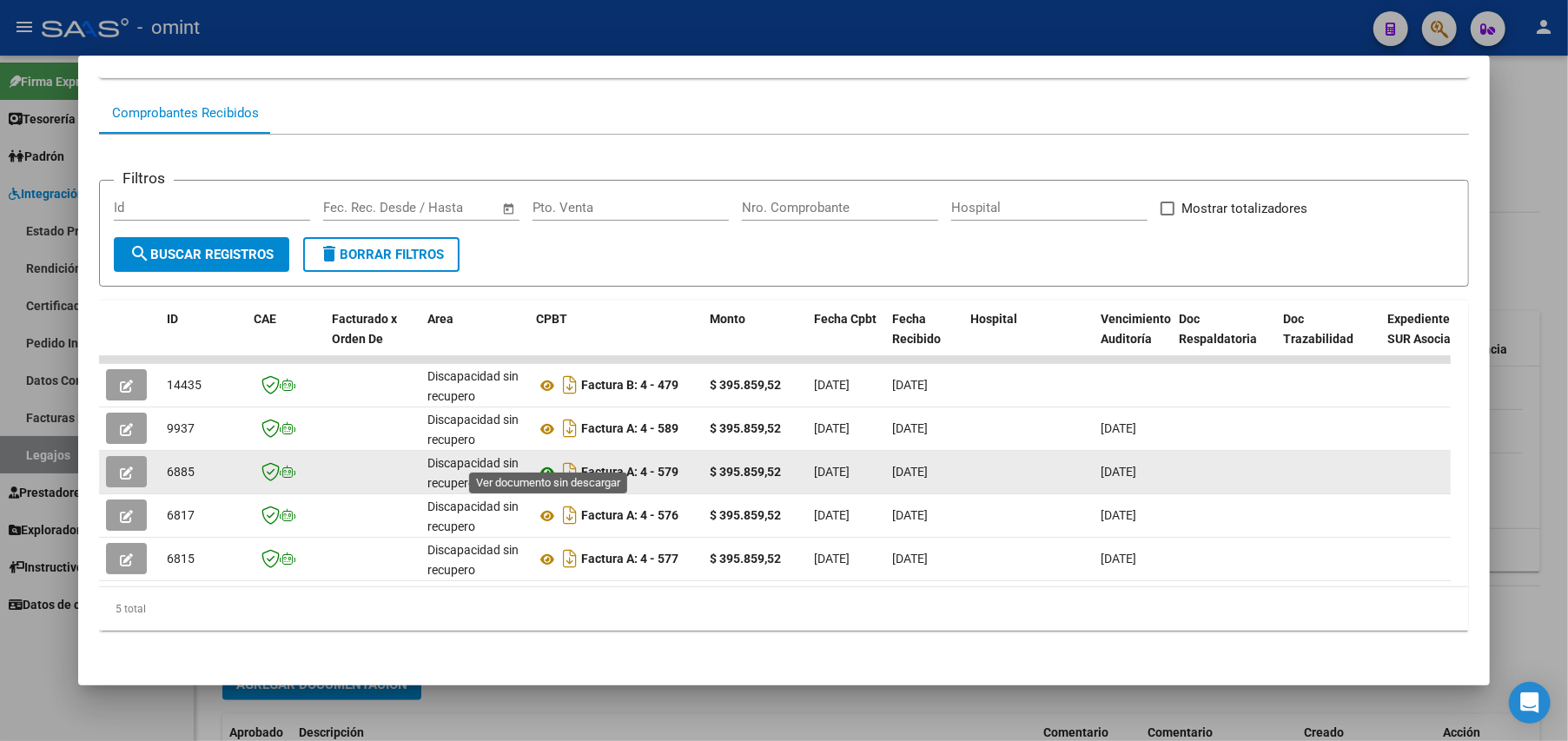
click at [542, 462] on icon at bounding box center [547, 472] width 23 height 21
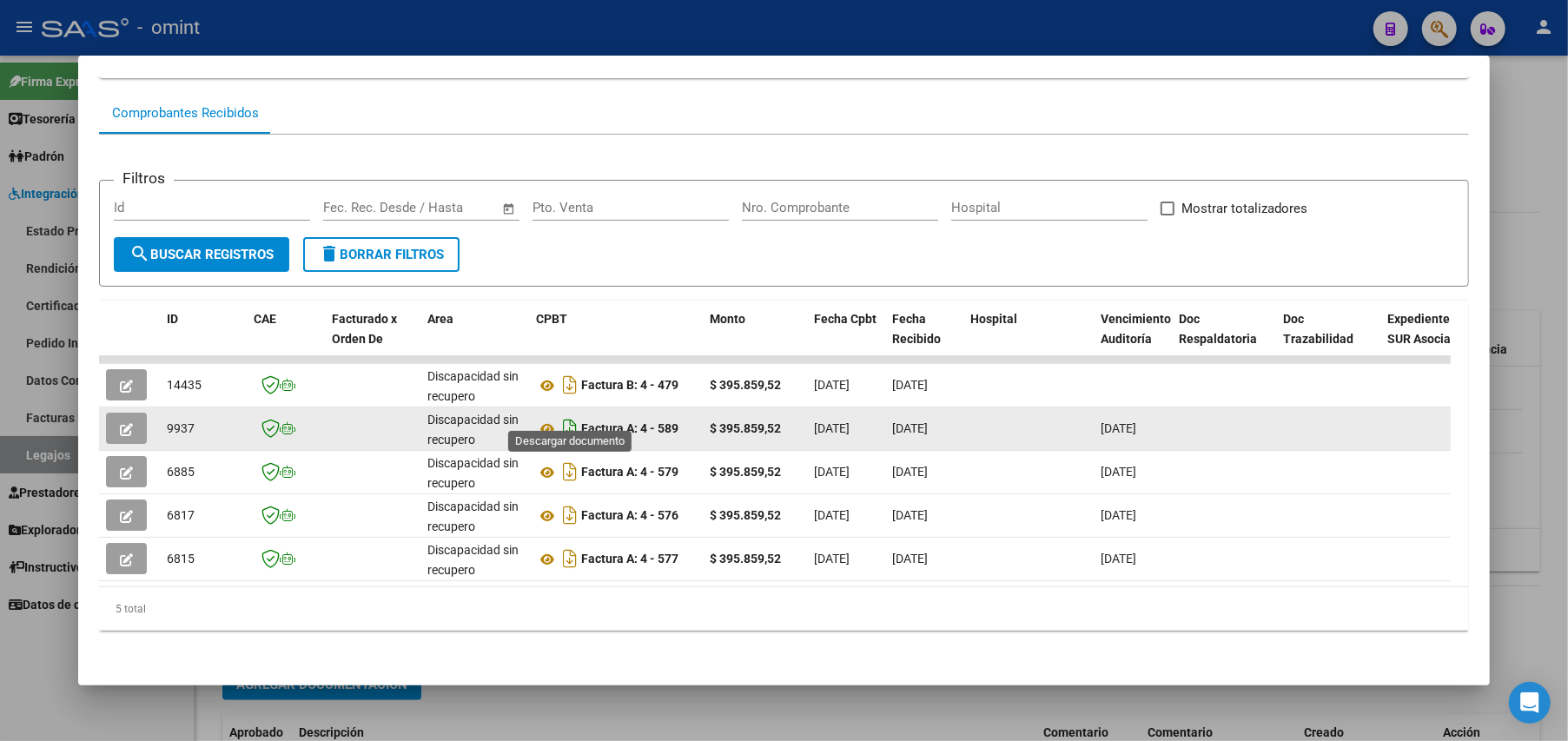
scroll to position [0, 0]
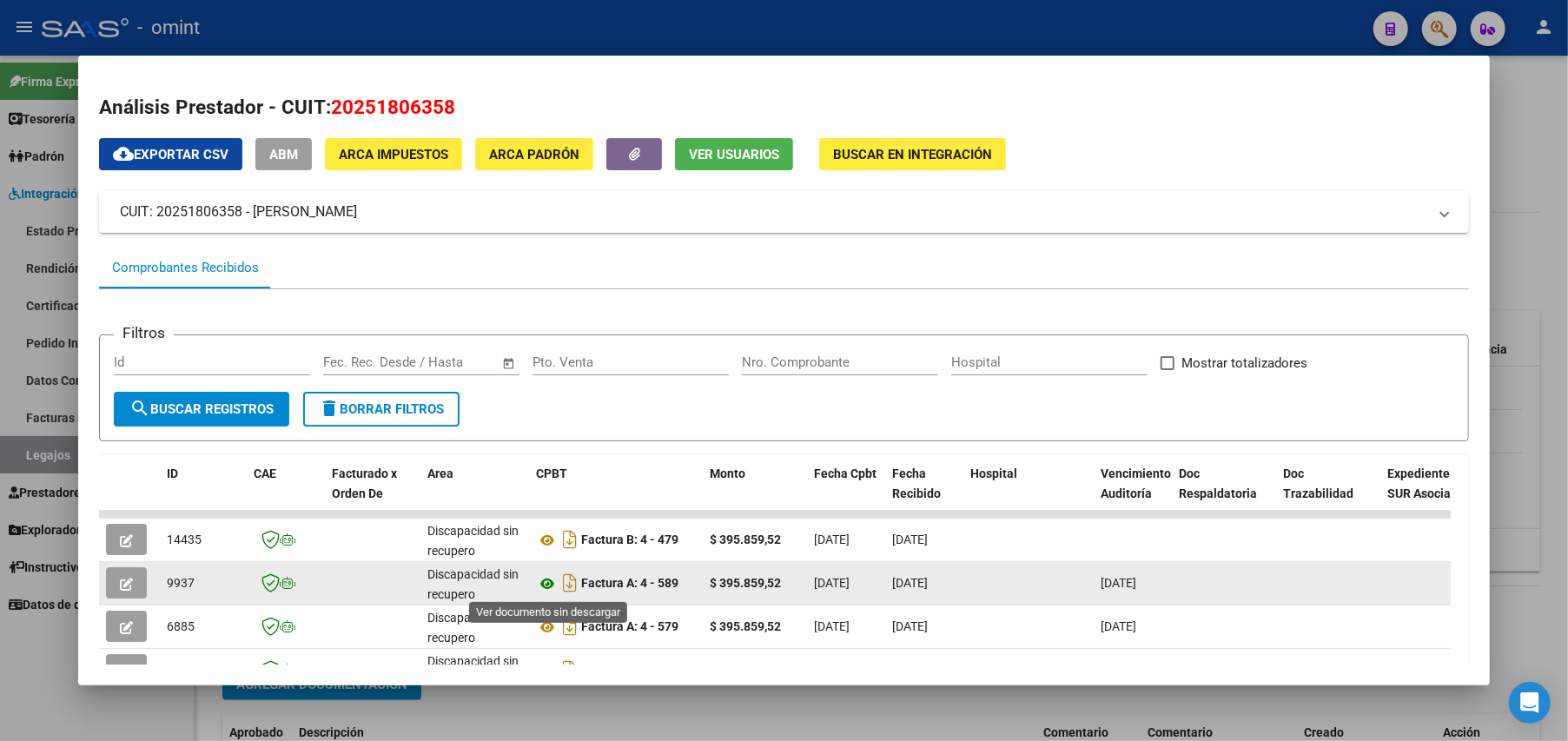
click at [546, 575] on icon at bounding box center [547, 583] width 23 height 21
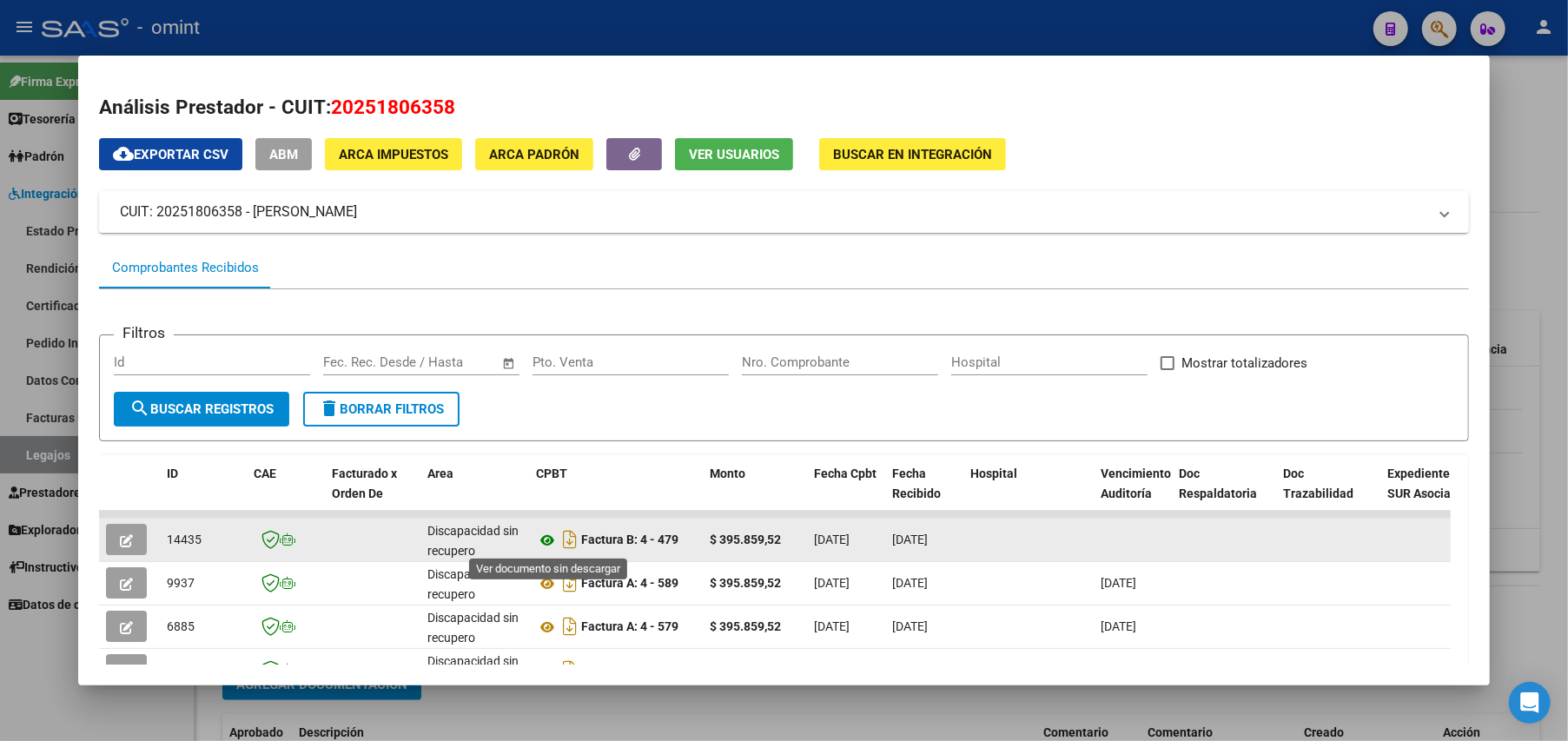
click at [554, 540] on icon at bounding box center [547, 540] width 23 height 21
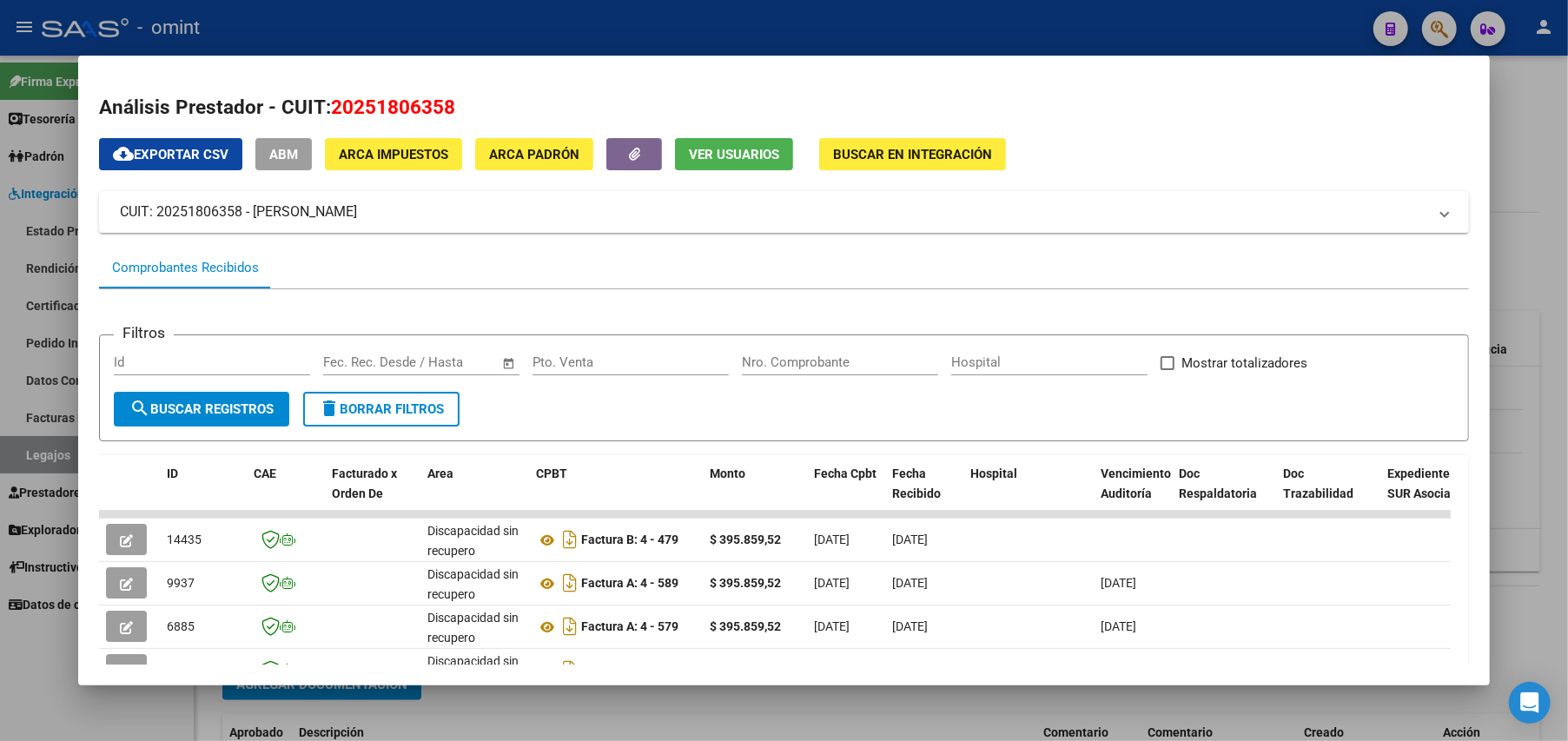
scroll to position [172, 0]
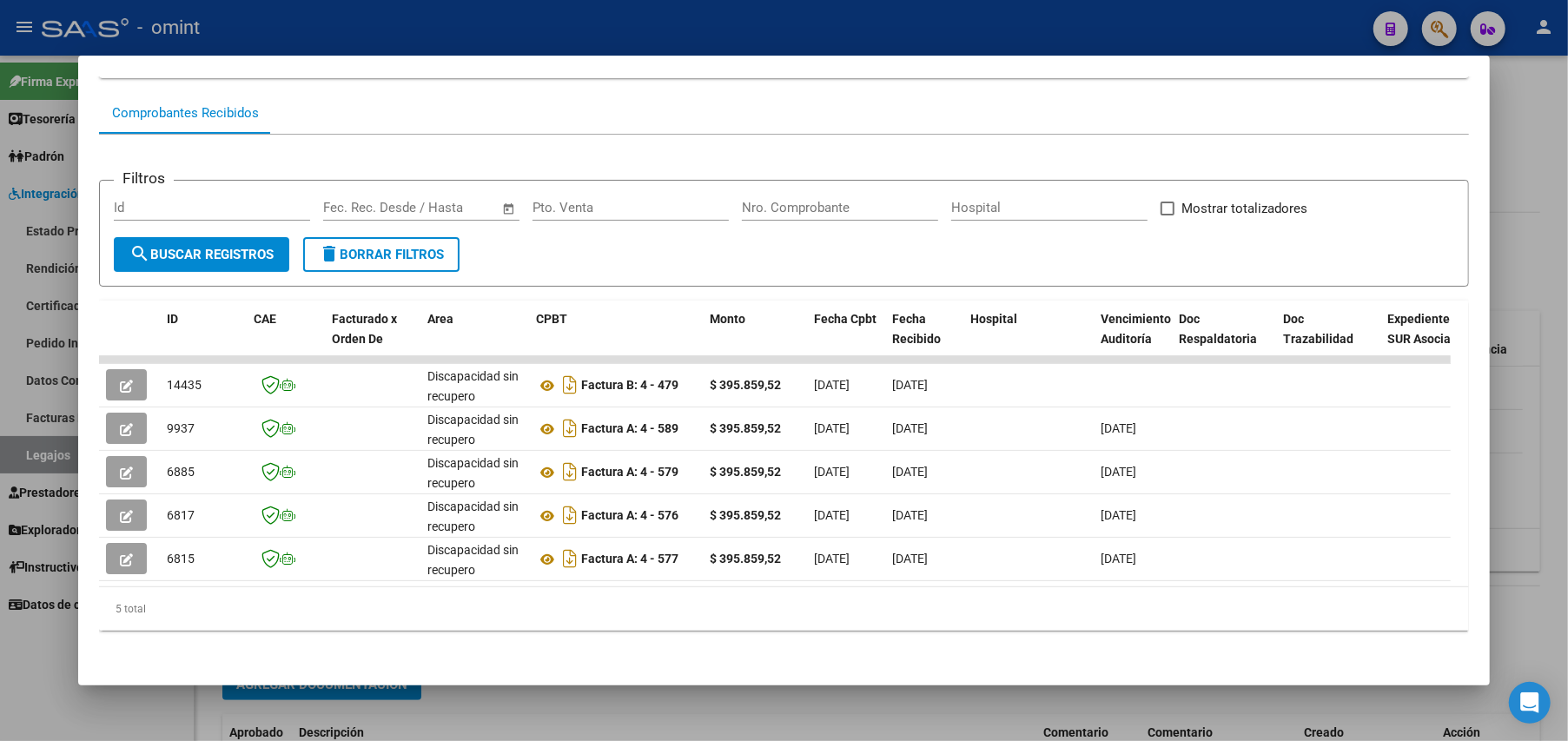
click at [1505, 199] on div at bounding box center [784, 370] width 1568 height 741
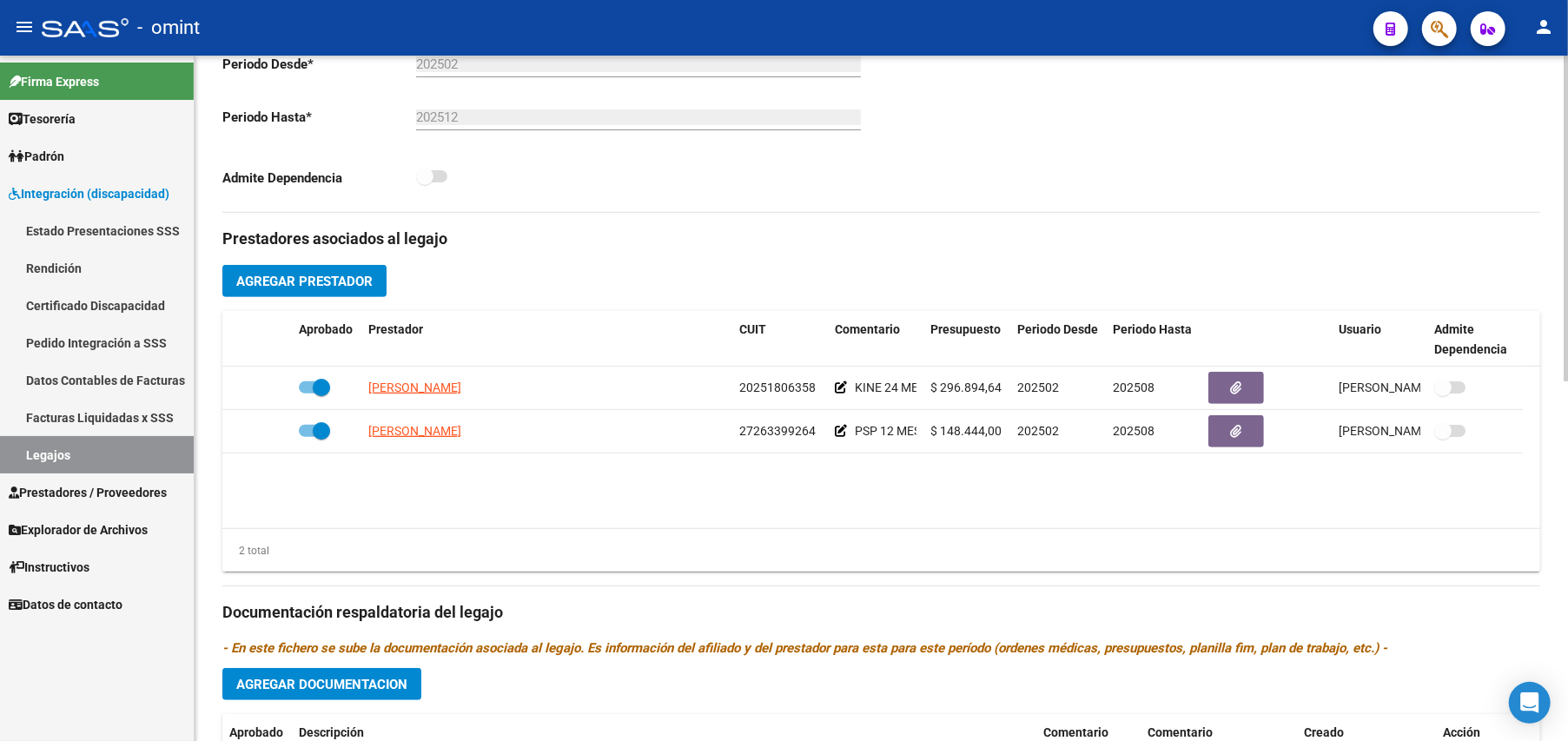
scroll to position [756, 0]
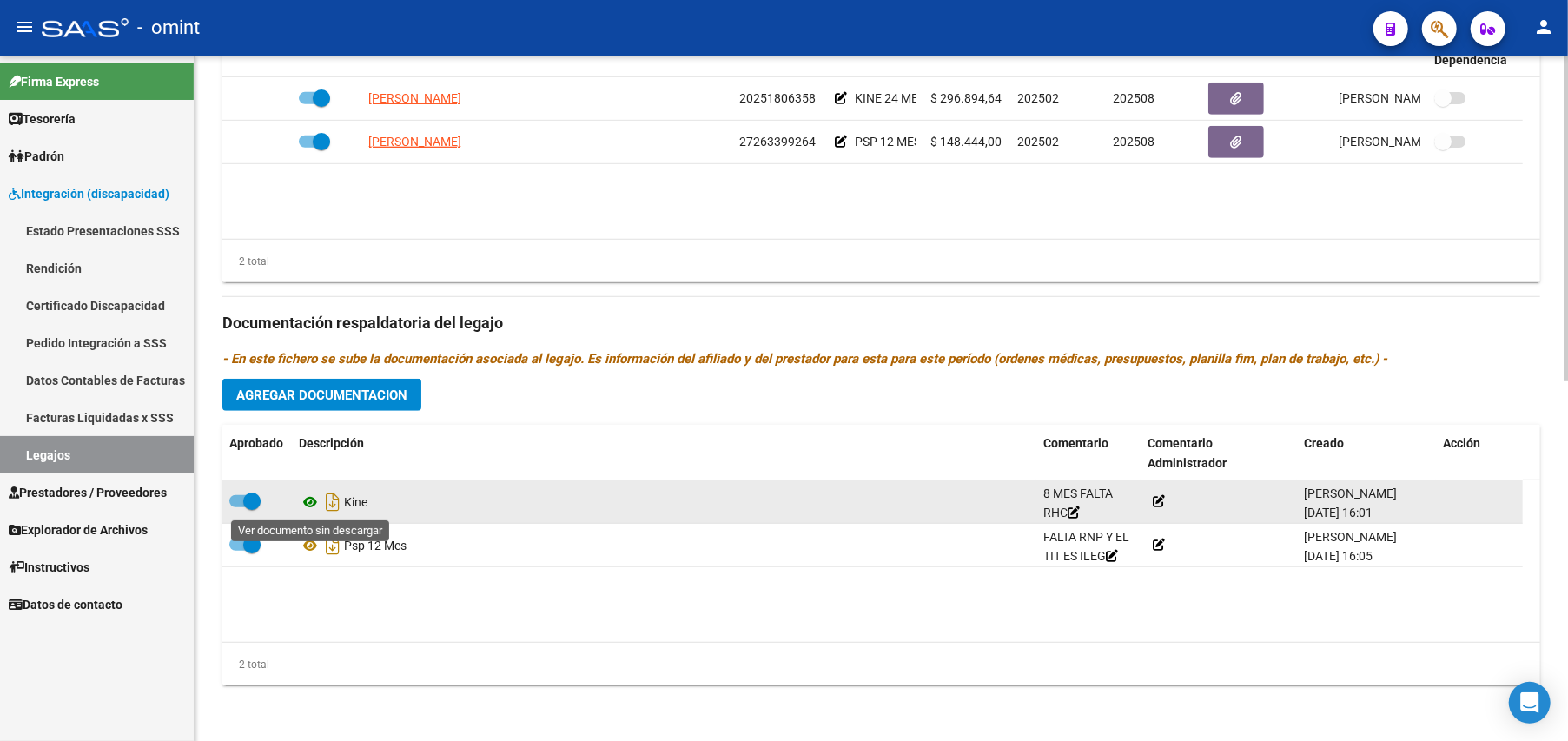
click at [311, 504] on icon at bounding box center [310, 502] width 23 height 21
